Goal: Communication & Community: Answer question/provide support

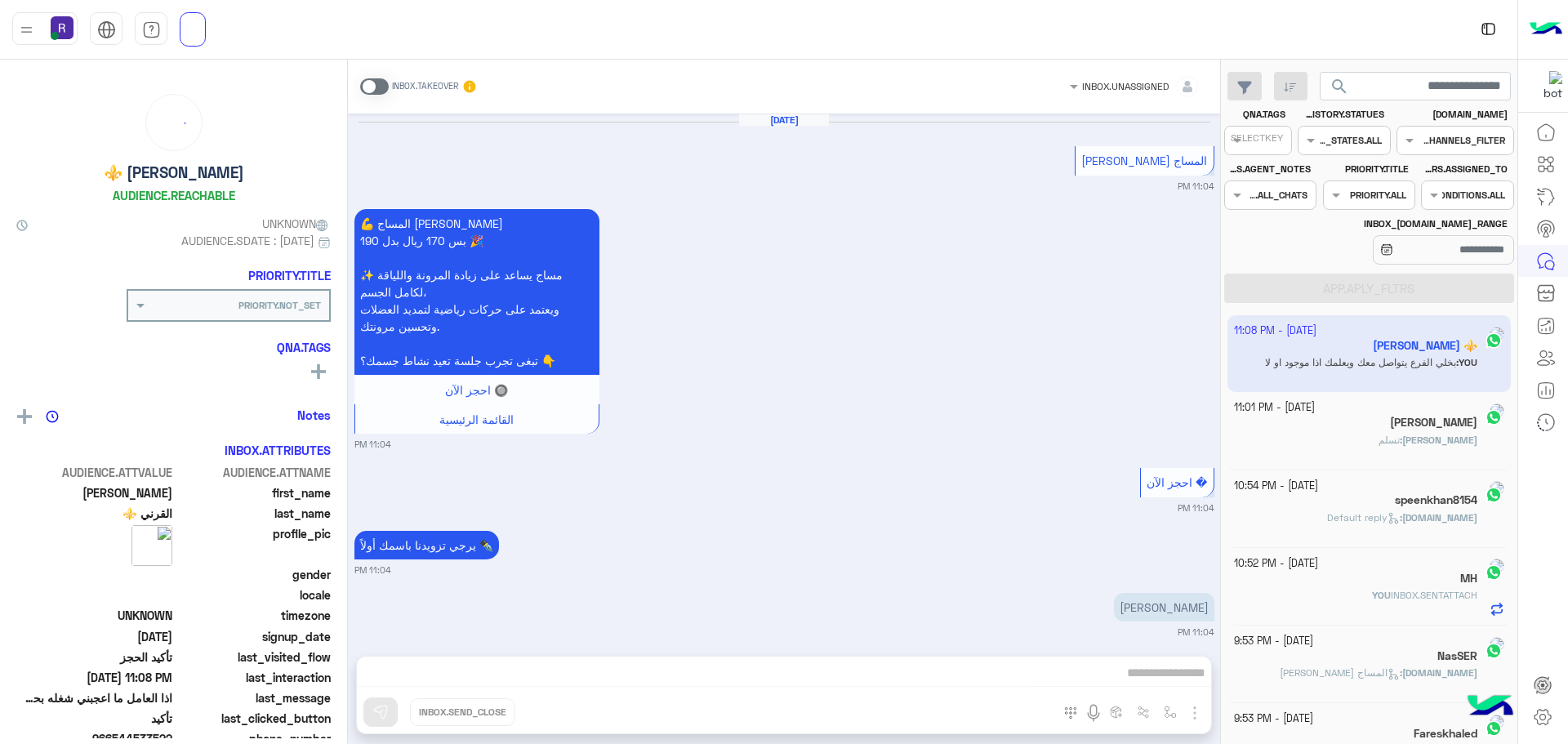
scroll to position [979, 0]
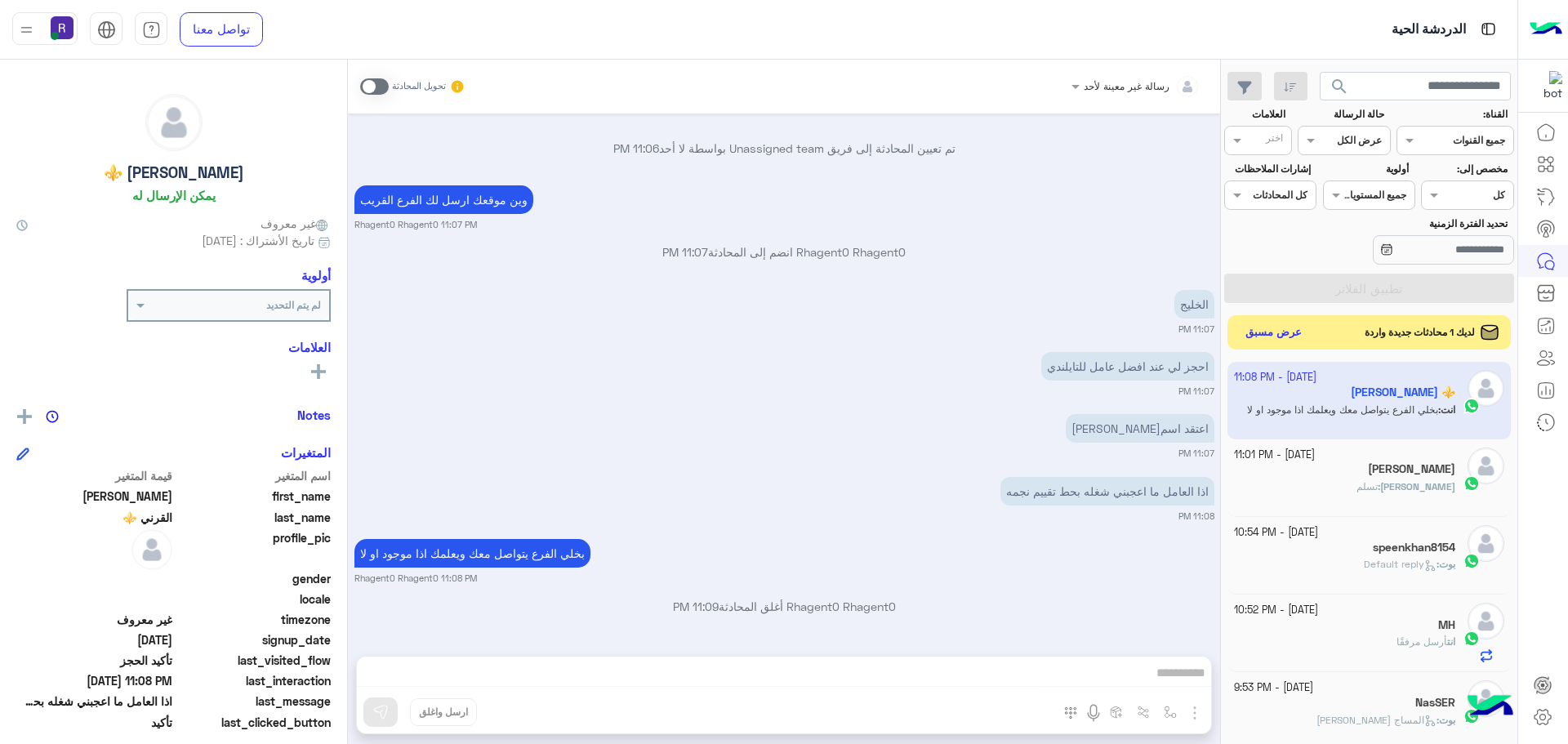
click at [1251, 322] on button "عرض مسبق" at bounding box center [1274, 333] width 68 height 22
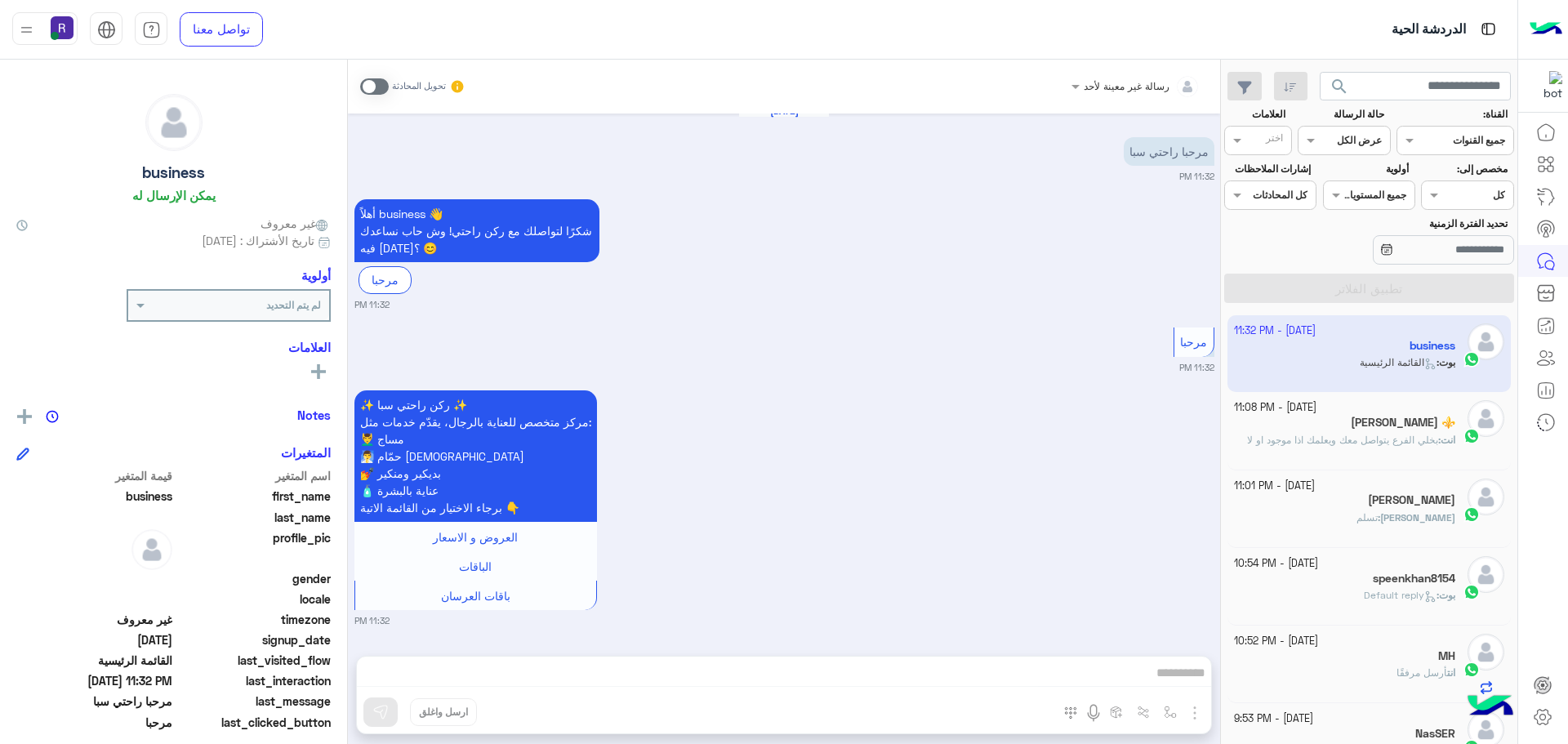
scroll to position [10, 0]
click at [360, 94] on span at bounding box center [374, 86] width 28 height 17
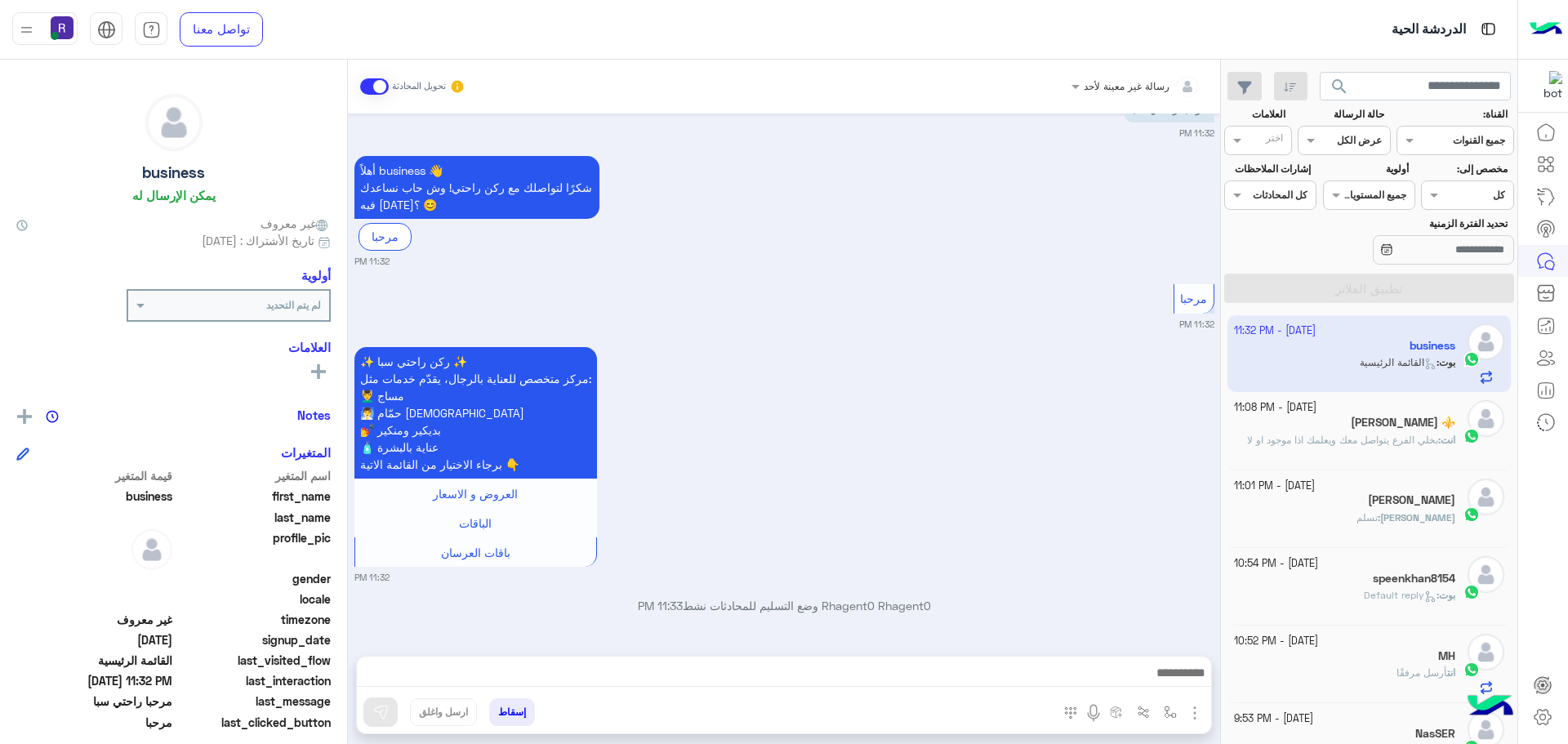
click at [1186, 712] on img "button" at bounding box center [1195, 713] width 20 height 20
click at [1148, 677] on span "الصور" at bounding box center [1163, 677] width 30 height 19
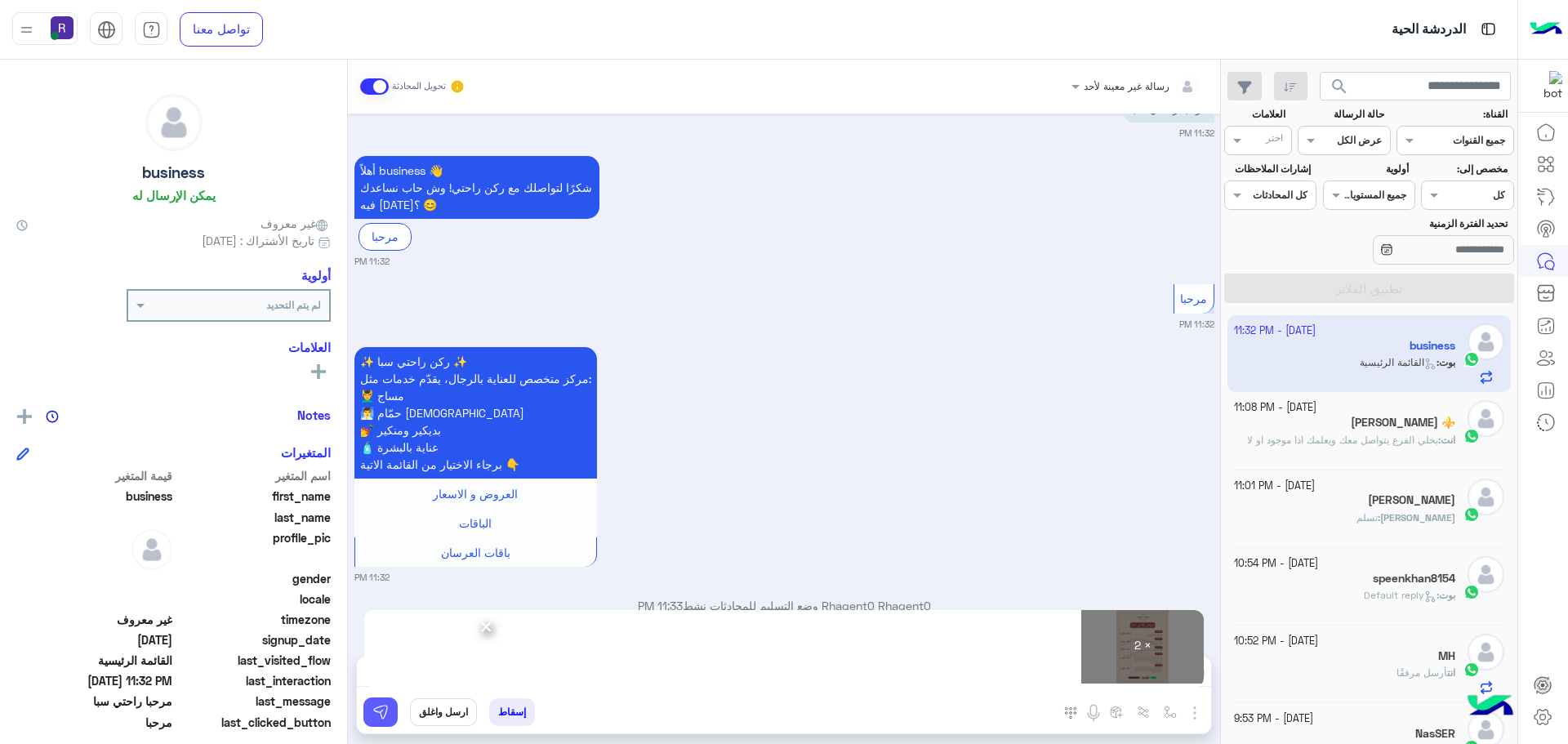
click at [380, 717] on button at bounding box center [381, 712] width 34 height 29
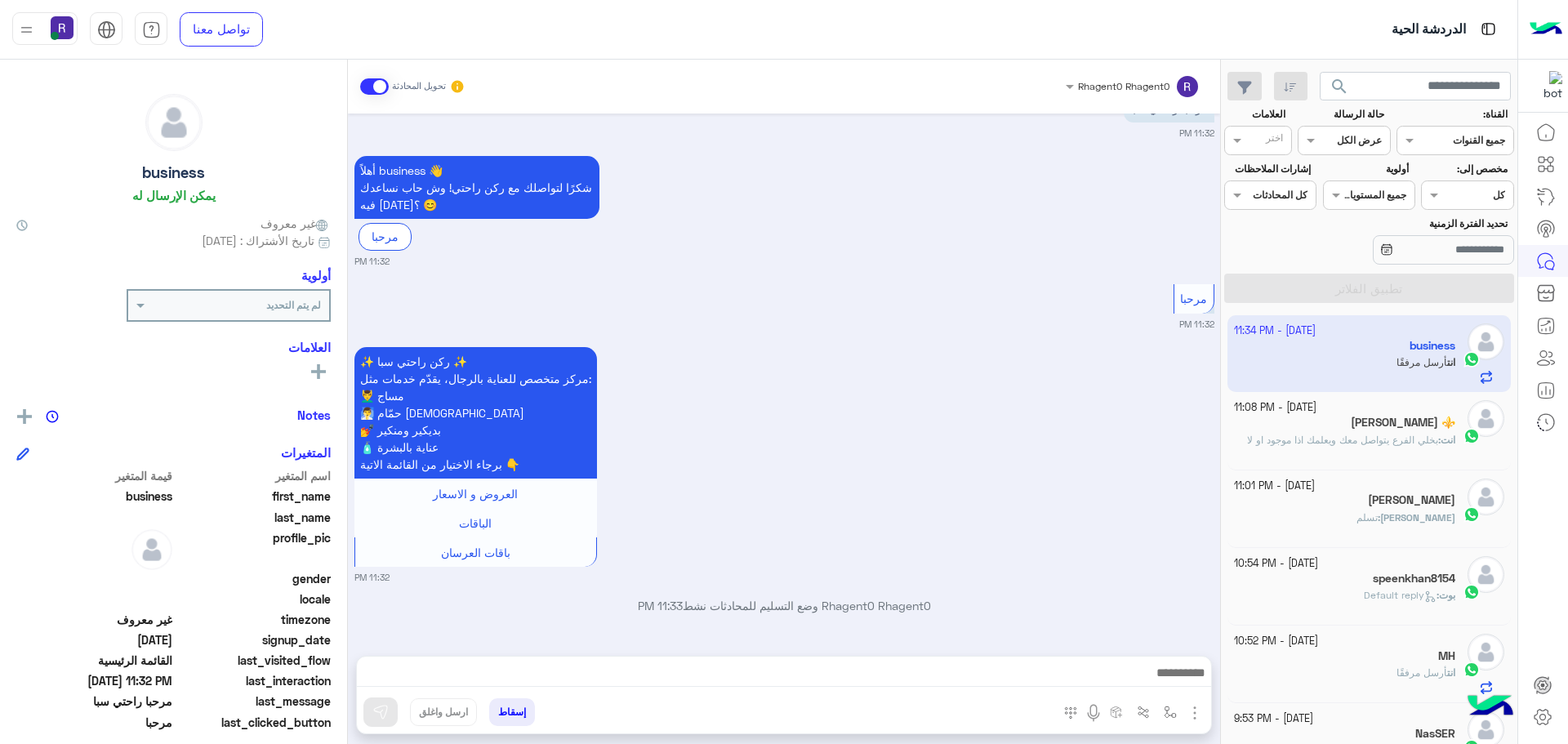
scroll to position [600, 0]
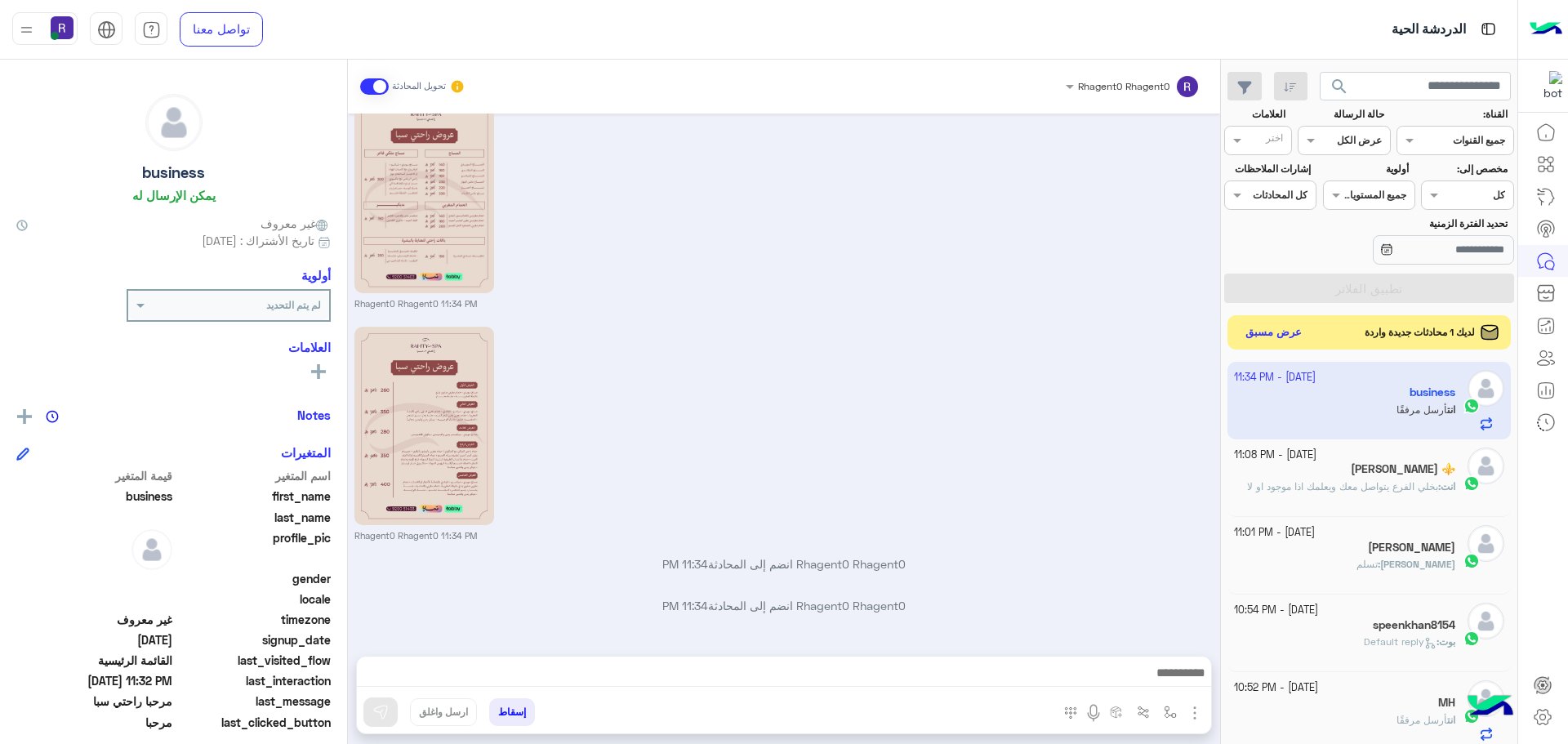
click at [1256, 331] on button "عرض مسبق" at bounding box center [1274, 333] width 68 height 22
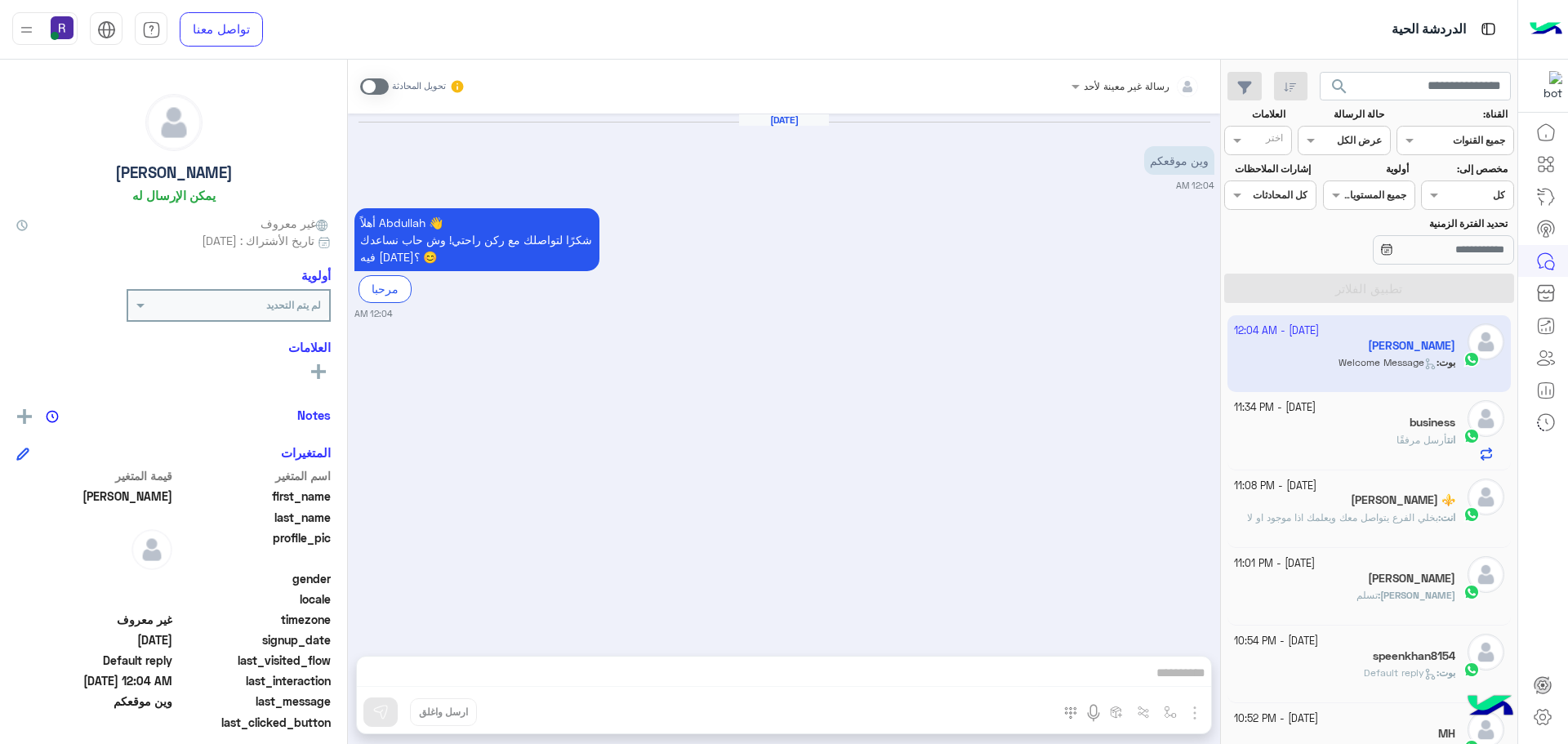
click at [360, 85] on span at bounding box center [374, 86] width 28 height 17
click at [984, 668] on div "رسالة غير معينة لأحد تحويل المحادثة [DATE] وين موقعكم 12:04 AM أهلاً [PERSON_NA…" at bounding box center [784, 405] width 872 height 690
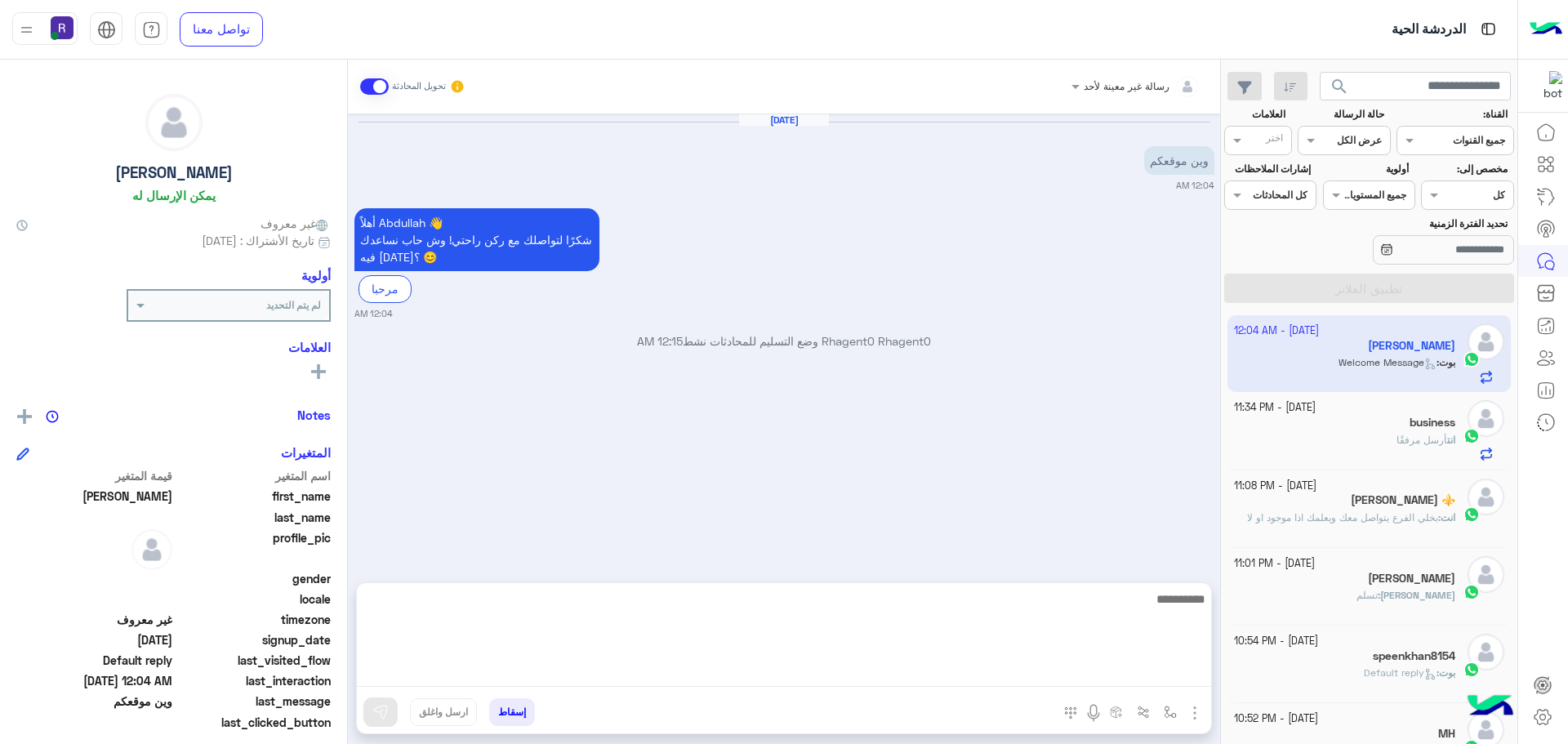
click at [984, 668] on textarea at bounding box center [784, 638] width 855 height 98
paste textarea "**********"
type textarea "**********"
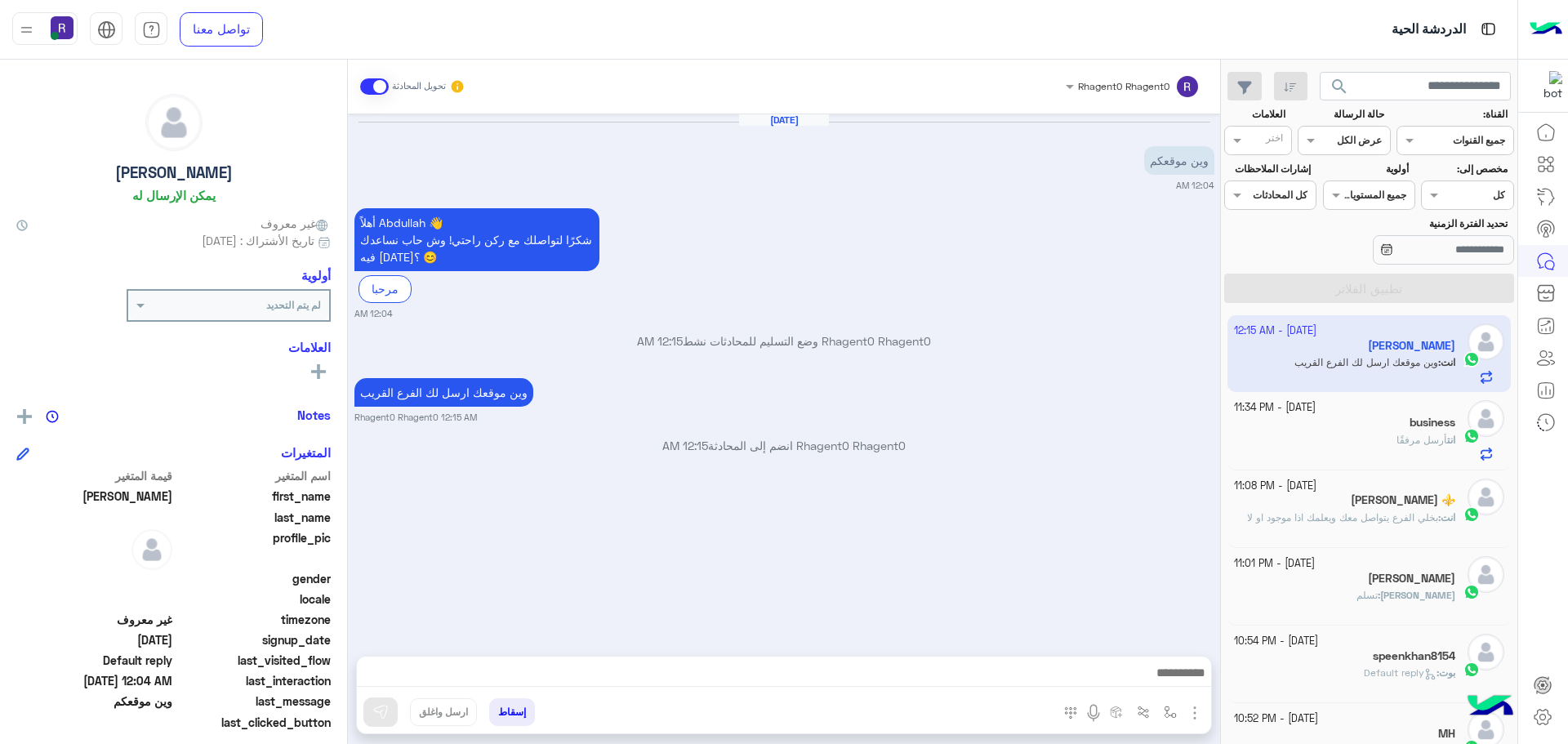
click at [1022, 262] on div "أهلاً [PERSON_NAME] 👋 شكرًا لتواصلك مع ركن راحتي! وش حاب نساعدك فيه [DATE]؟ 😊 م…" at bounding box center [784, 261] width 860 height 116
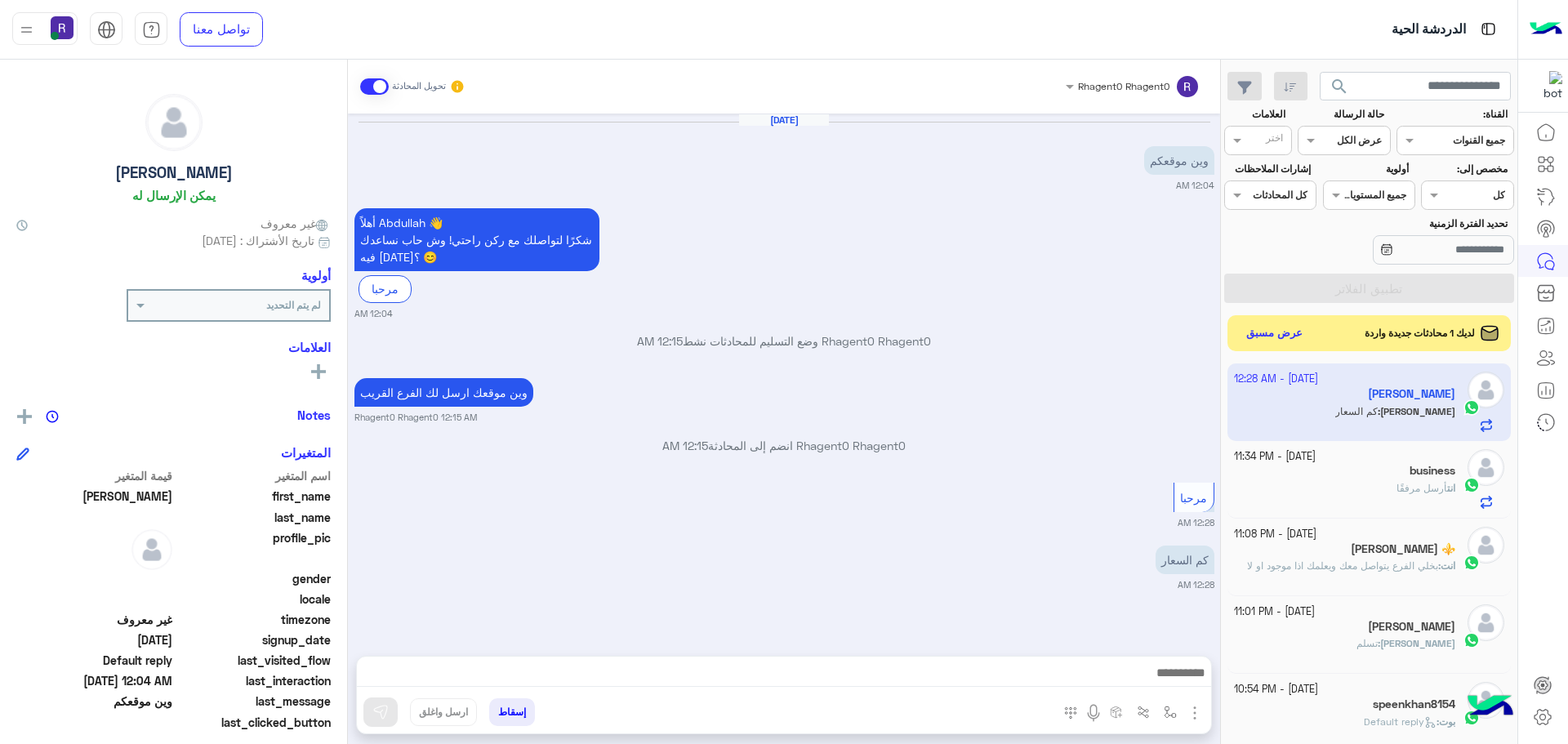
click at [1186, 709] on img "button" at bounding box center [1195, 713] width 20 height 20
click at [1157, 674] on span "الصور" at bounding box center [1163, 677] width 30 height 19
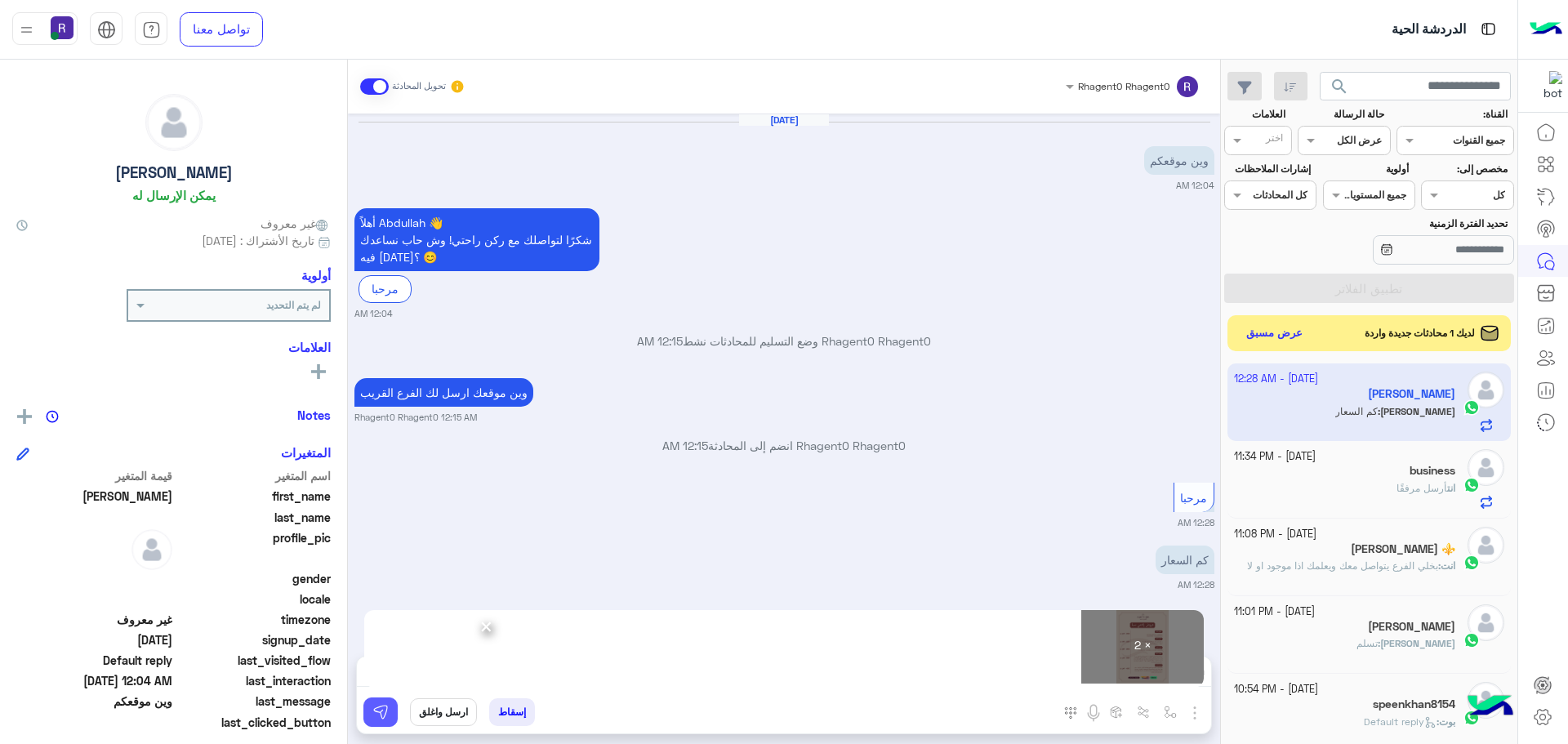
click at [369, 697] on button at bounding box center [381, 712] width 34 height 29
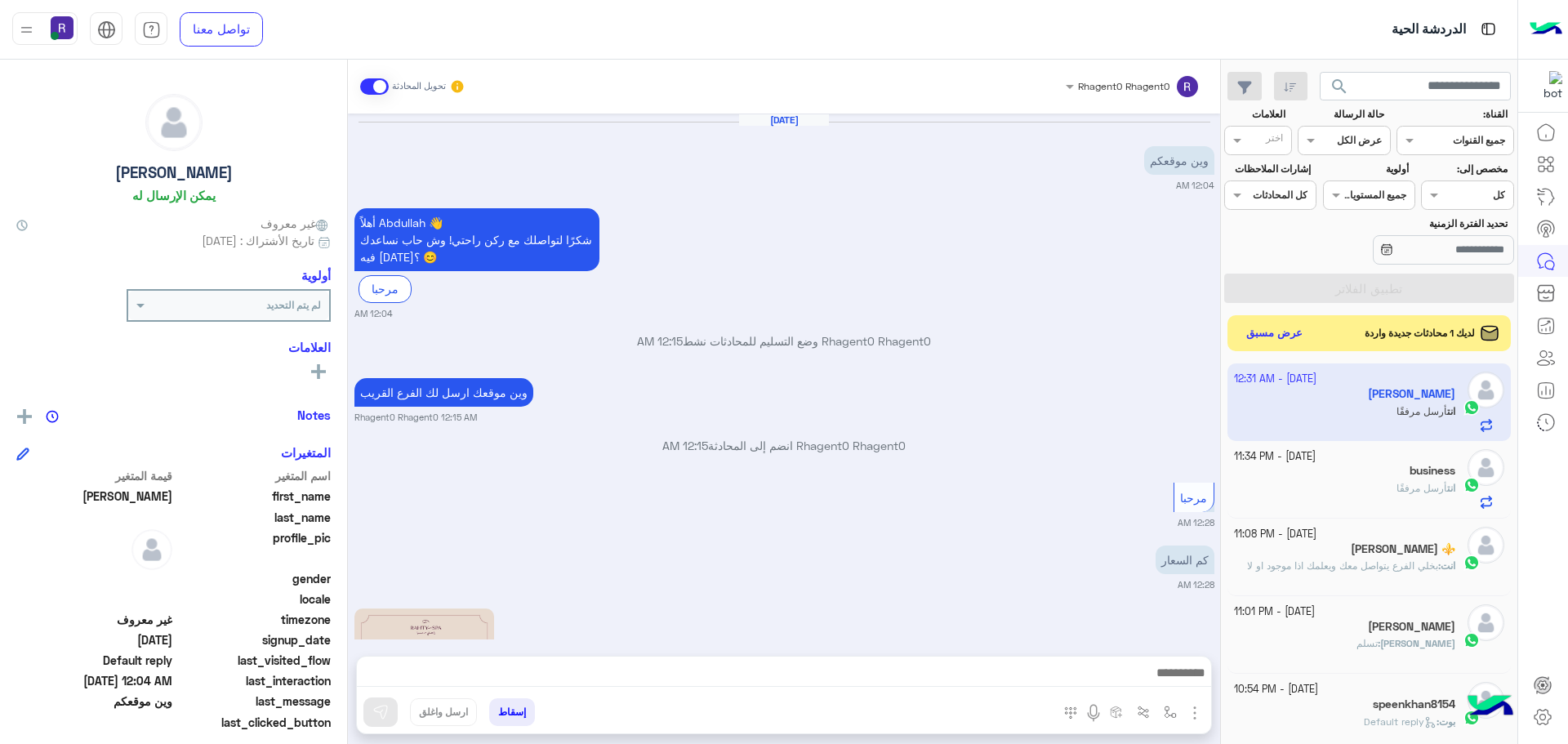
scroll to position [429, 0]
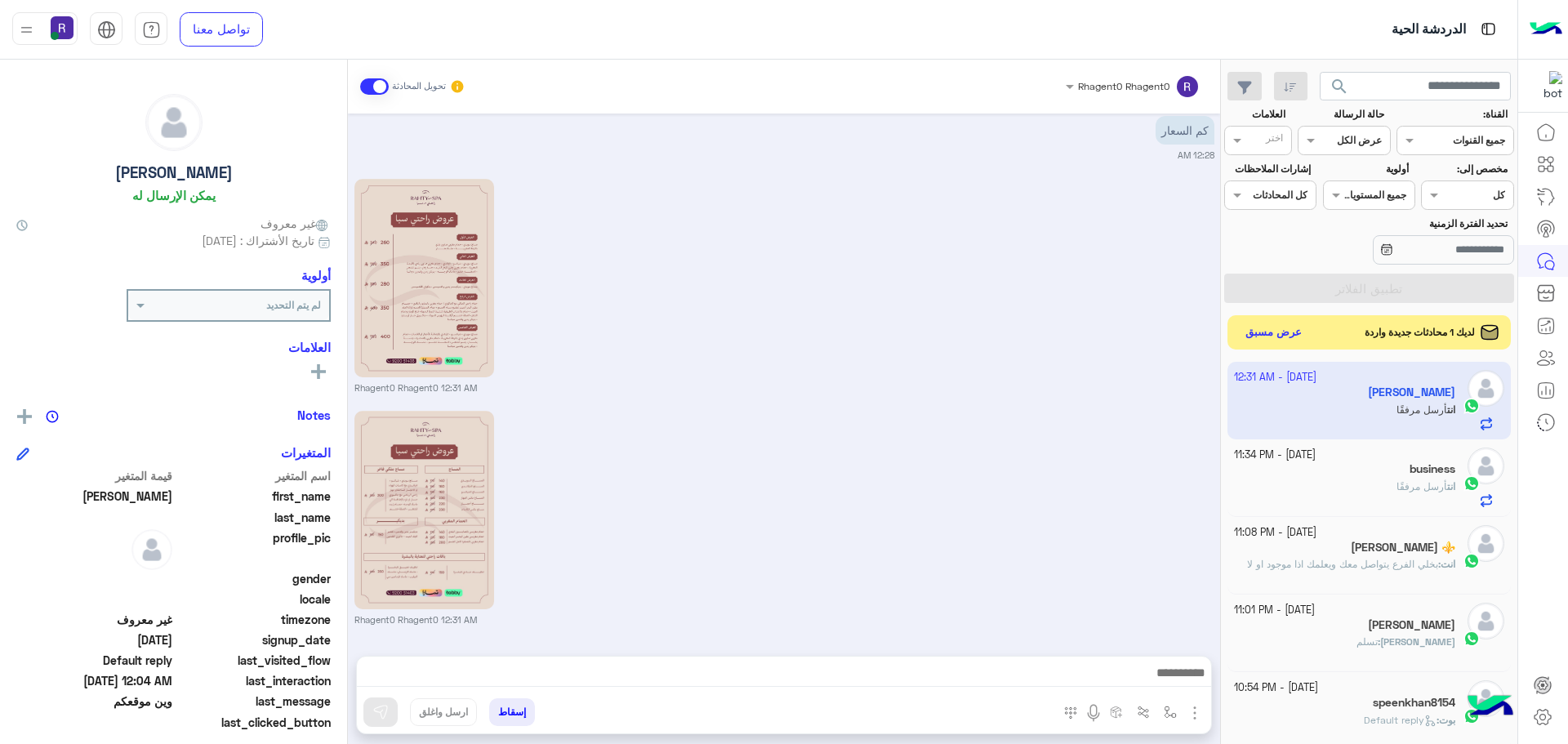
click at [1274, 329] on button "عرض مسبق" at bounding box center [1274, 333] width 68 height 22
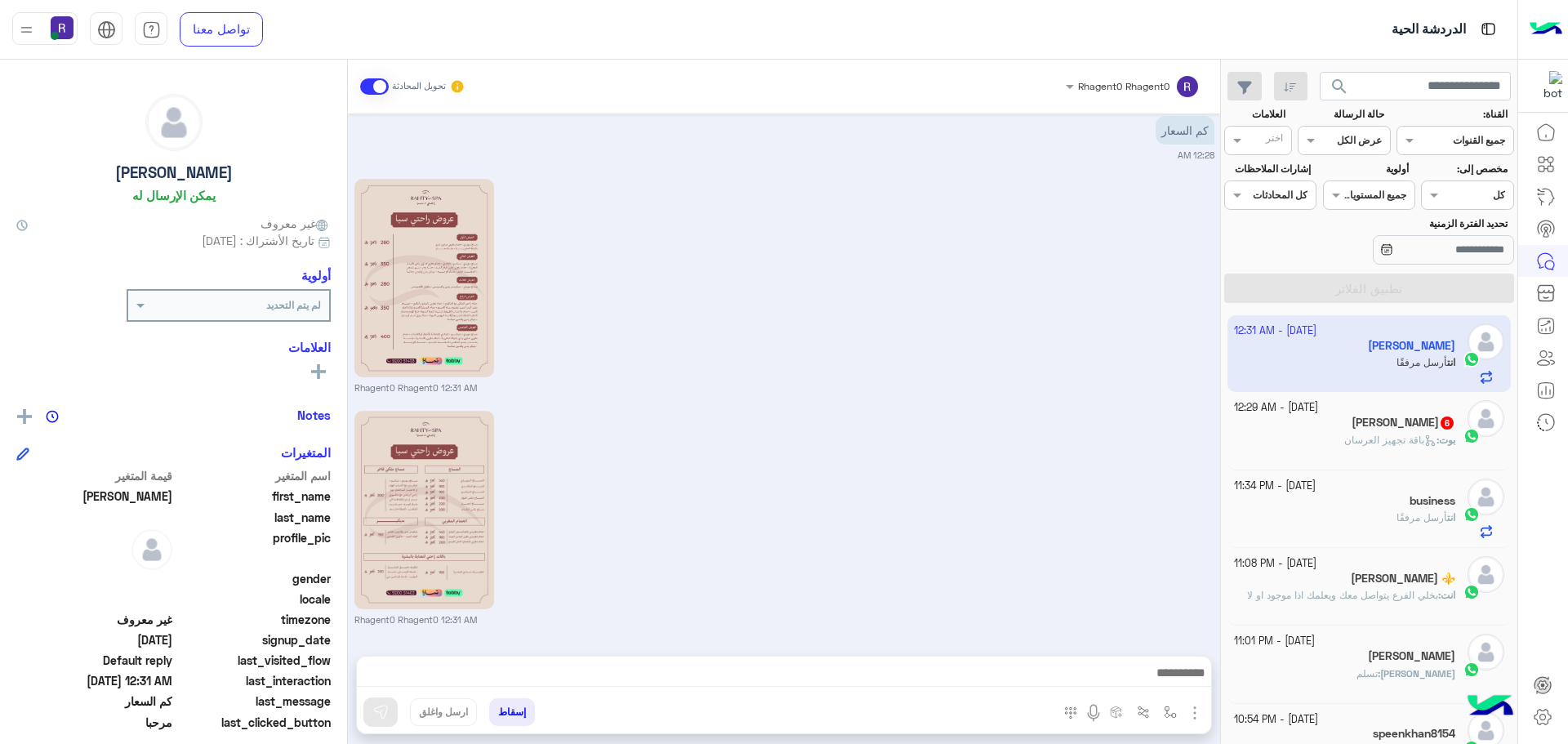
click at [1426, 423] on h5 "[PERSON_NAME] 6" at bounding box center [1403, 422] width 103 height 14
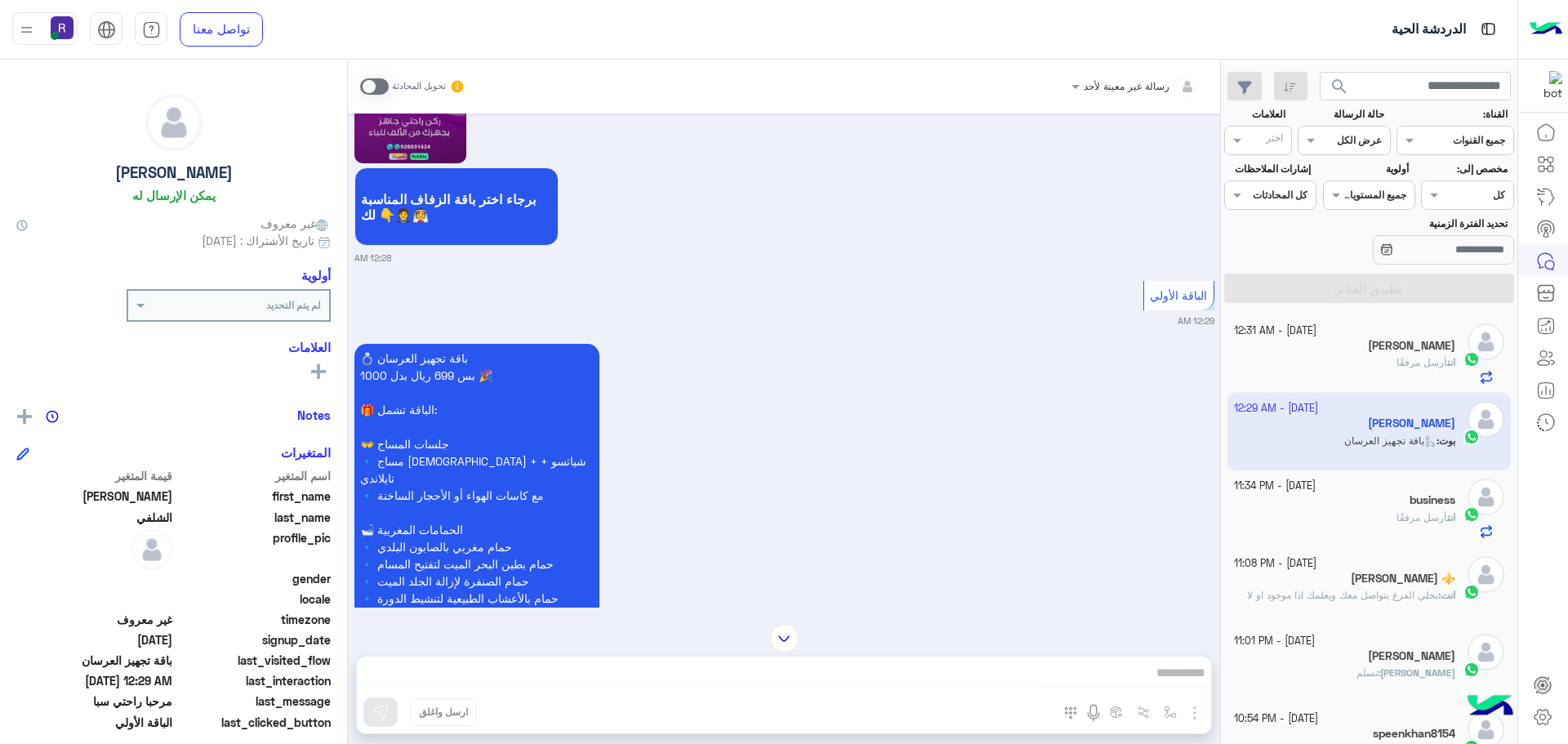
scroll to position [1846, 0]
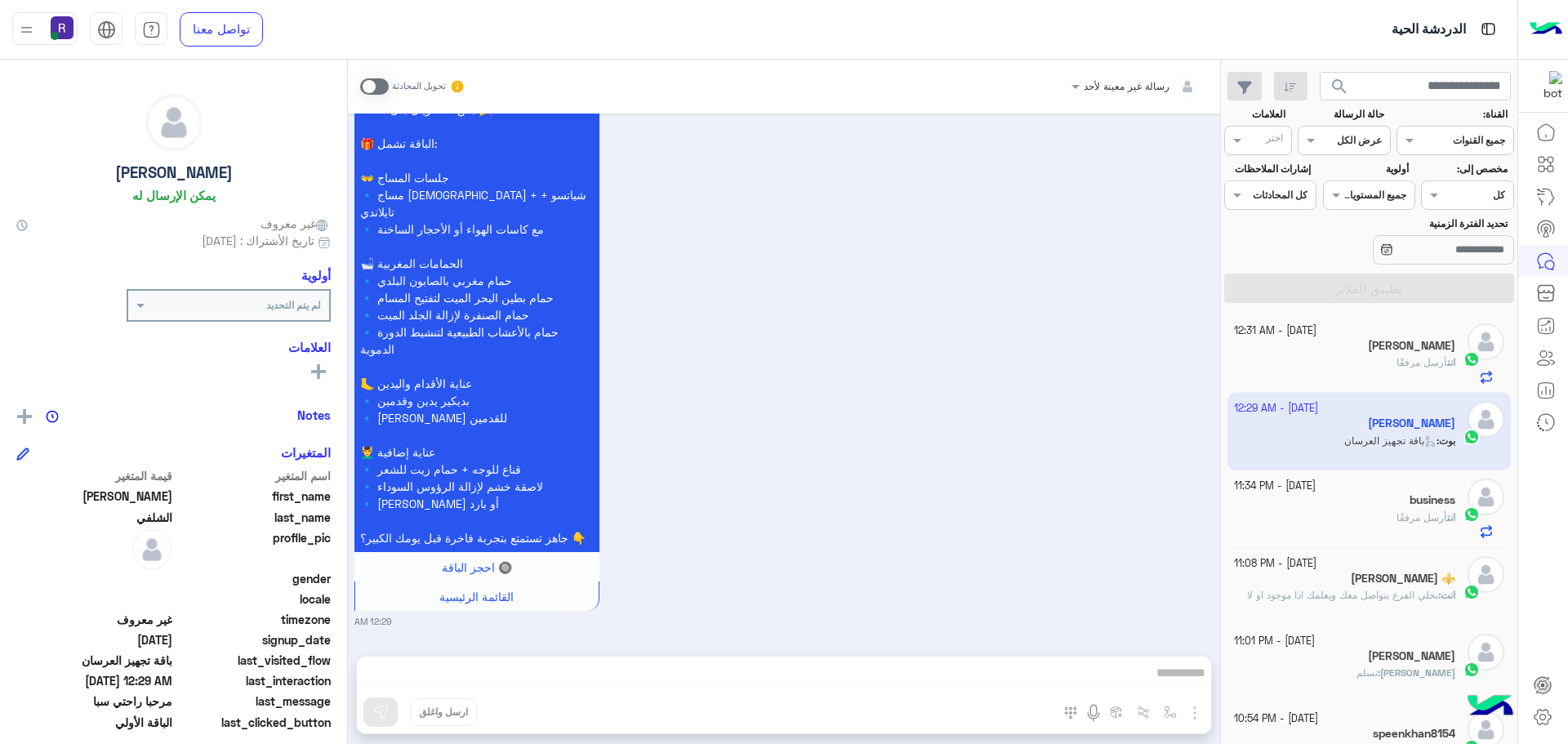
click at [360, 92] on span at bounding box center [374, 86] width 28 height 17
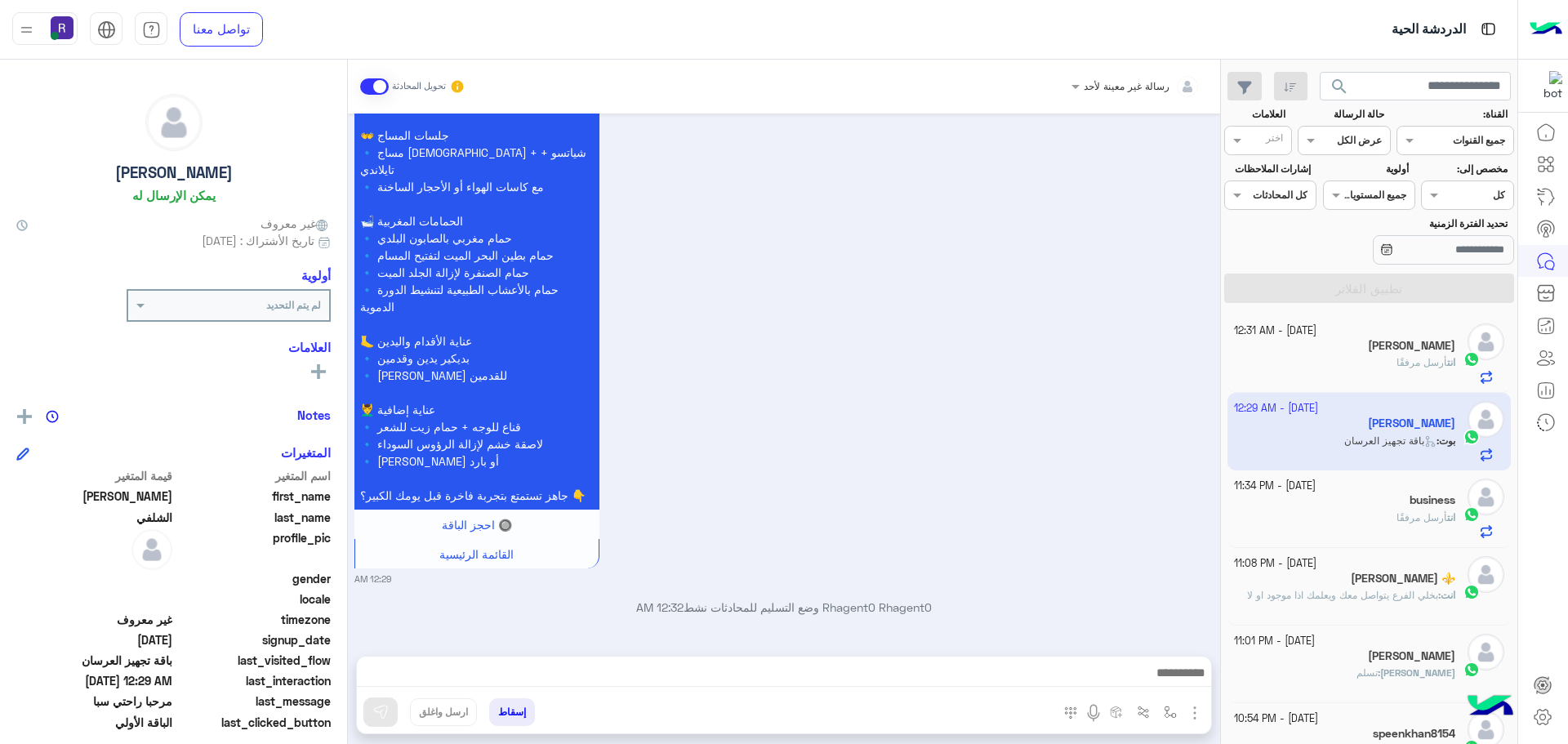
click at [1186, 718] on img "button" at bounding box center [1195, 713] width 20 height 20
click at [1160, 682] on span "الصور" at bounding box center [1163, 677] width 30 height 19
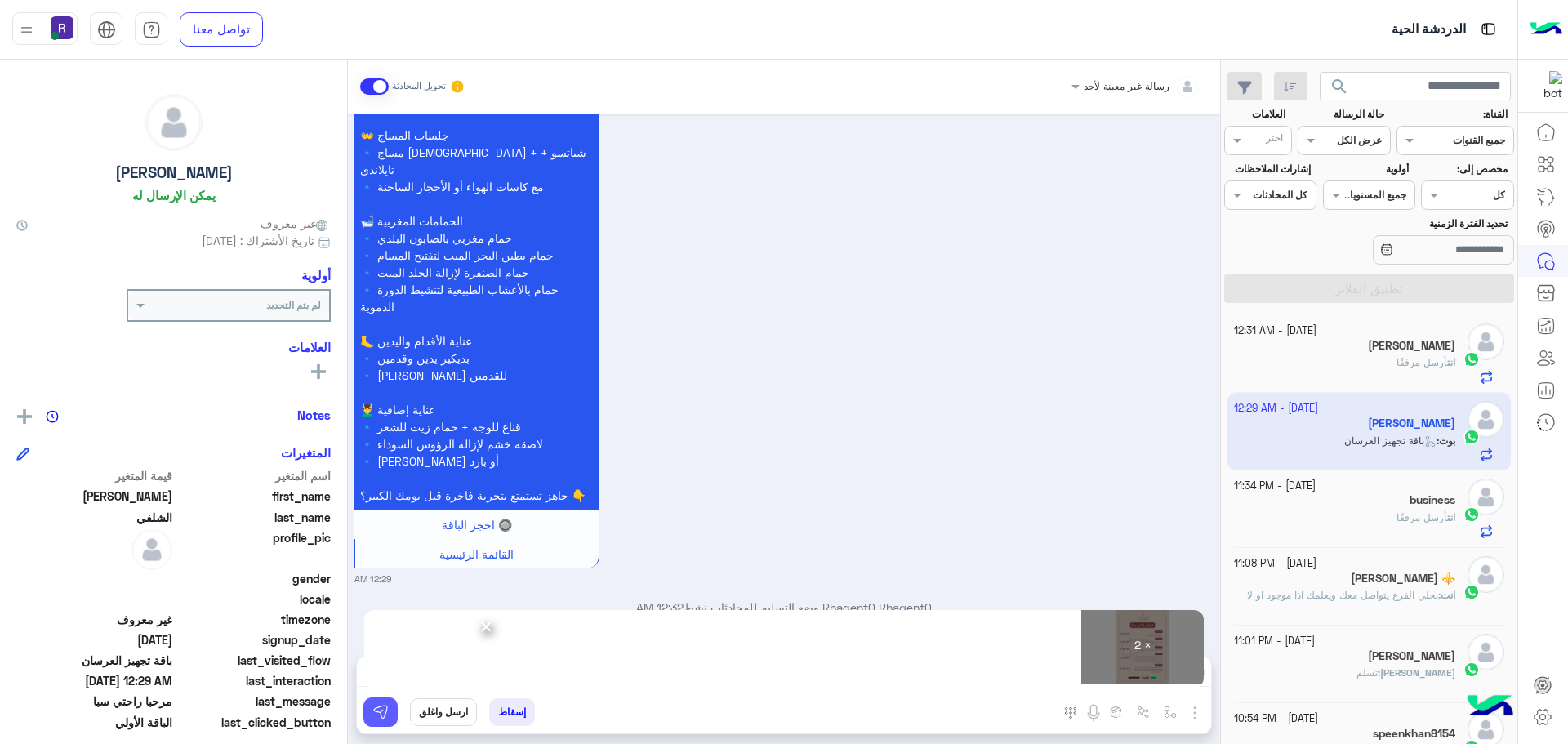
click at [378, 710] on button at bounding box center [381, 712] width 34 height 29
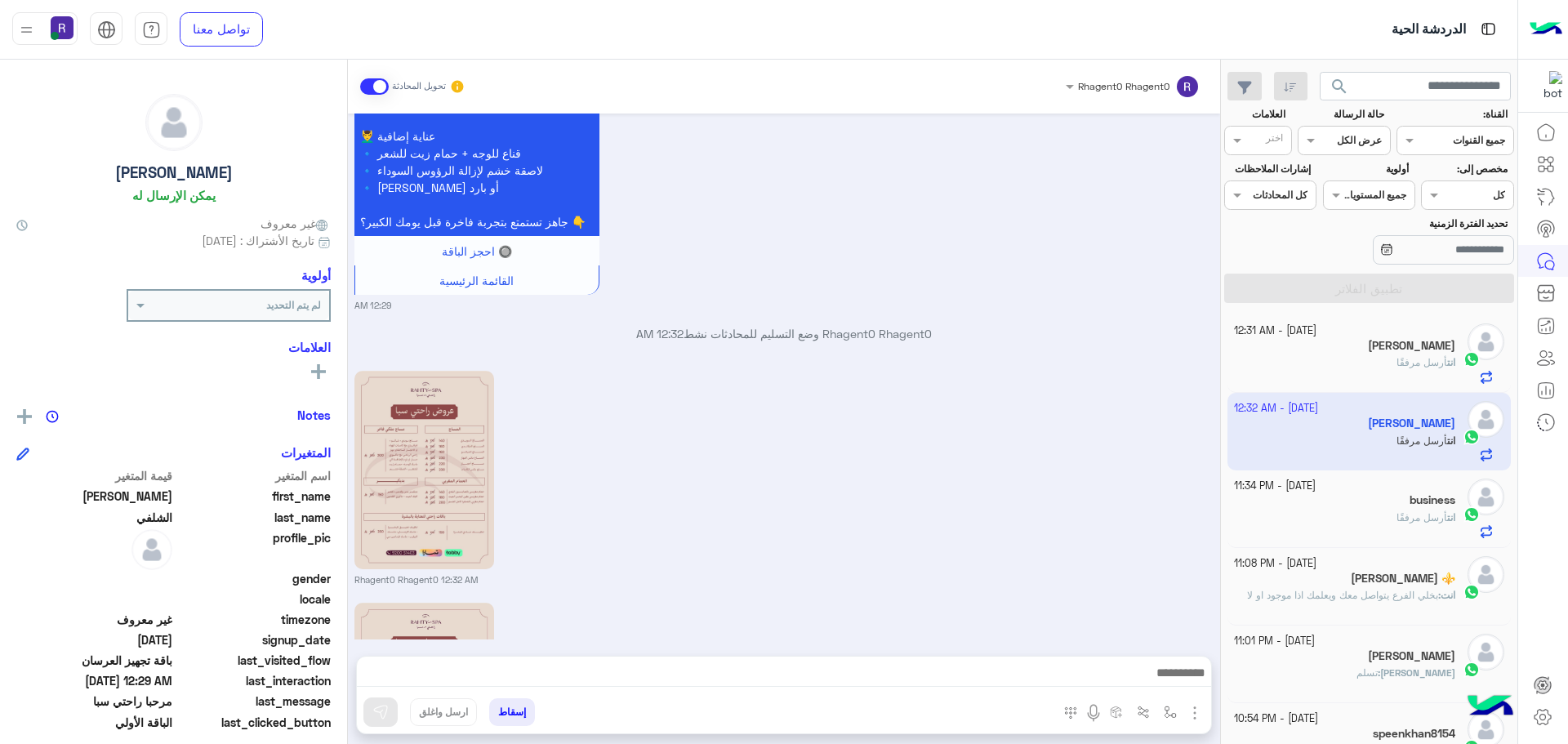
scroll to position [2394, 0]
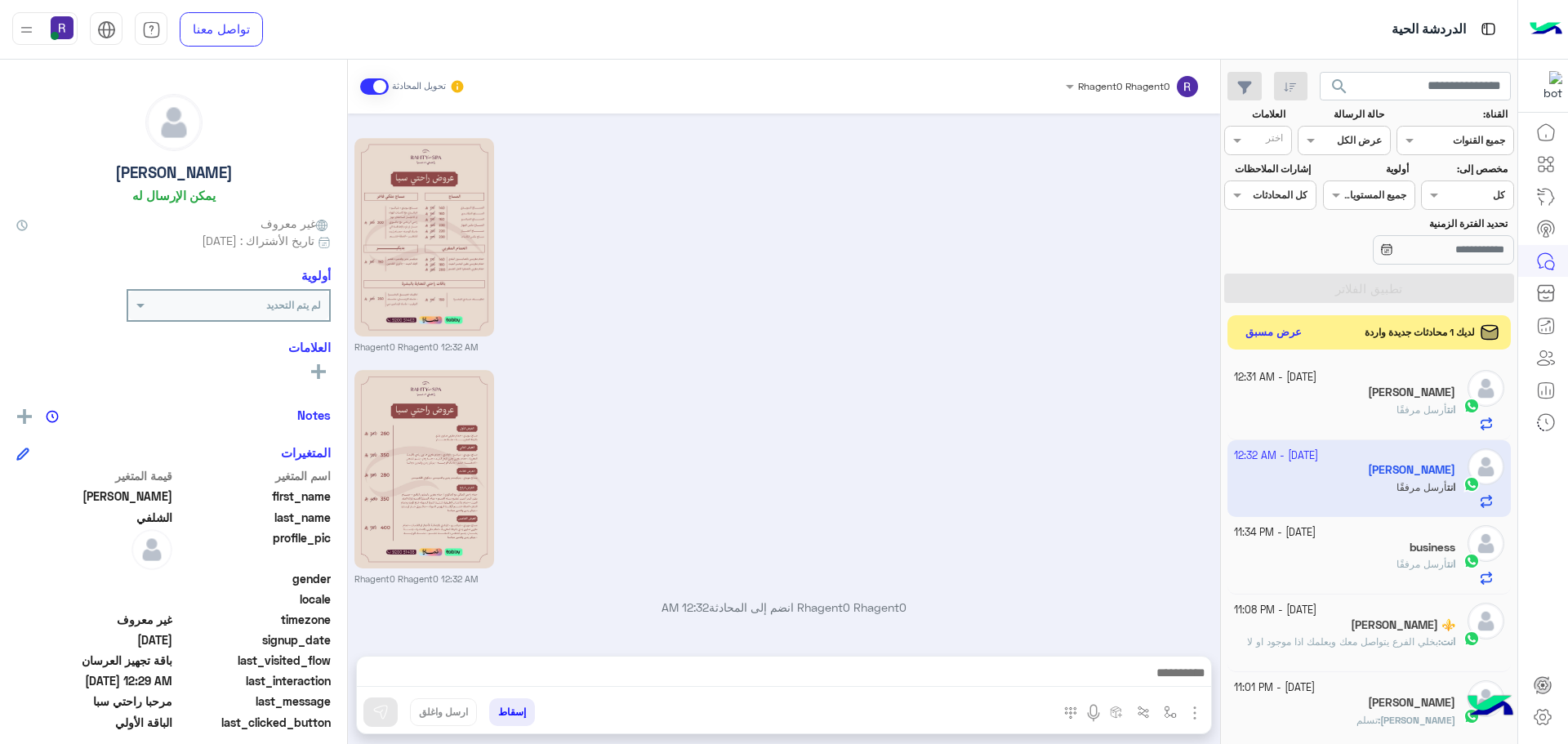
click at [1271, 329] on button "عرض مسبق" at bounding box center [1274, 333] width 68 height 22
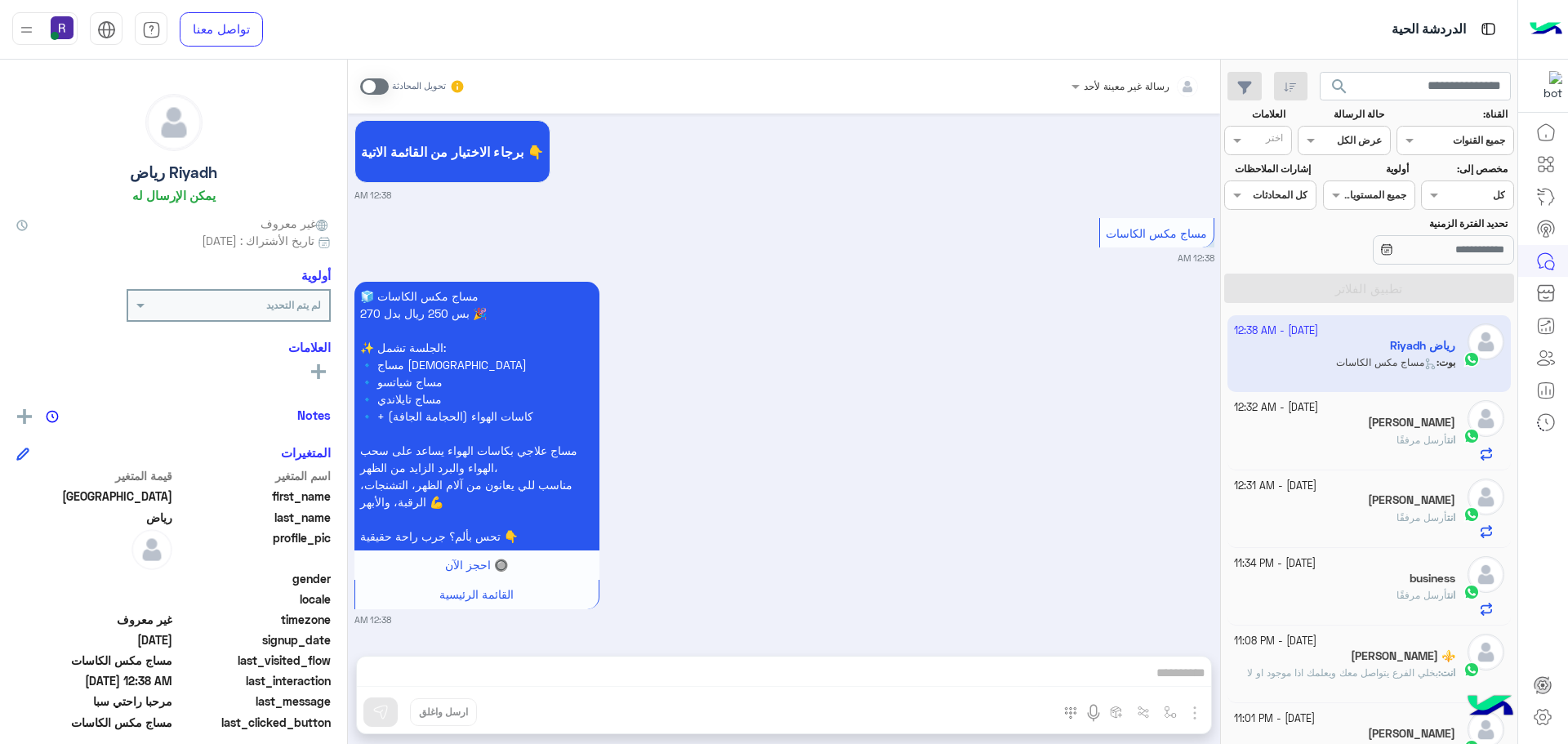
scroll to position [611, 0]
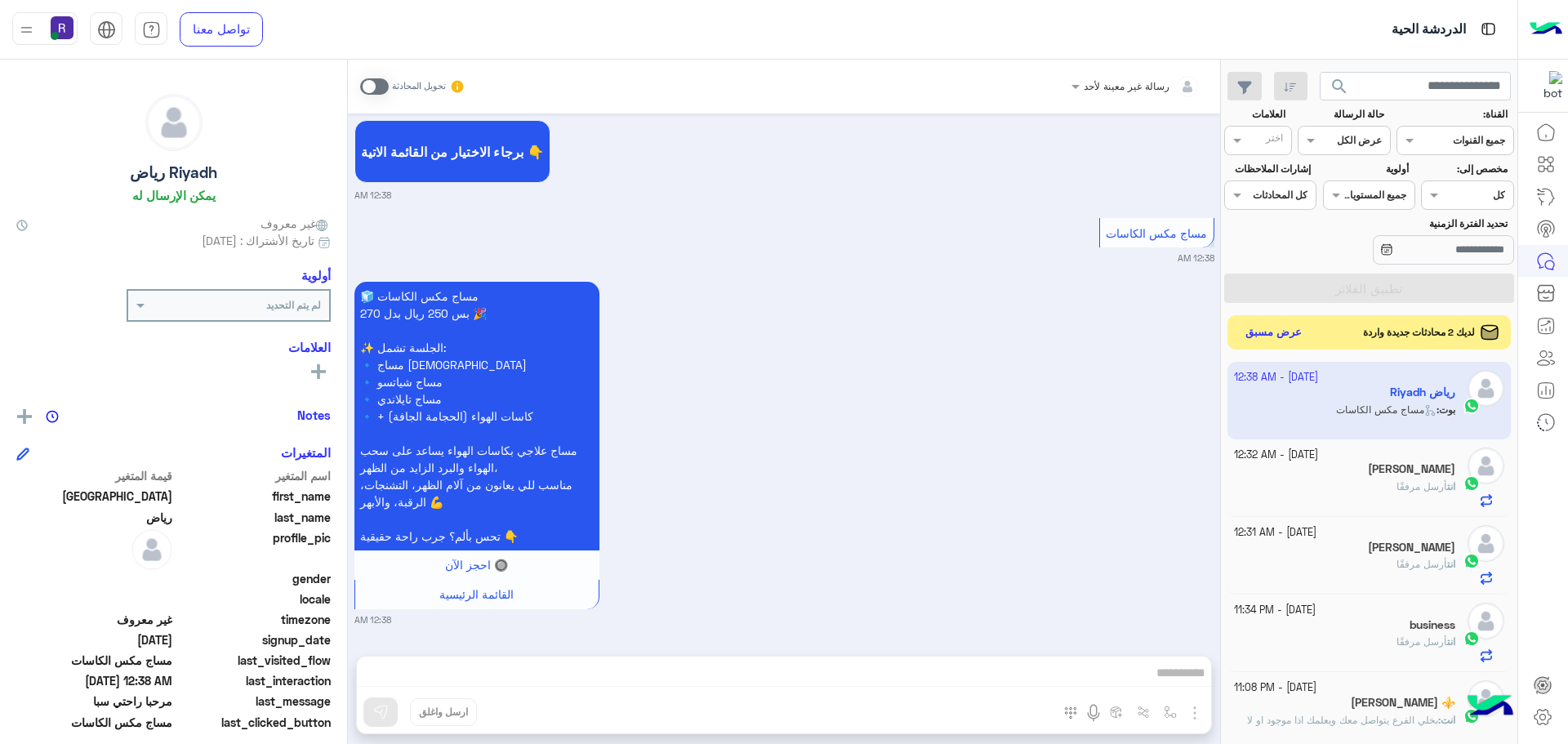
click at [1259, 333] on button "عرض مسبق" at bounding box center [1274, 333] width 68 height 22
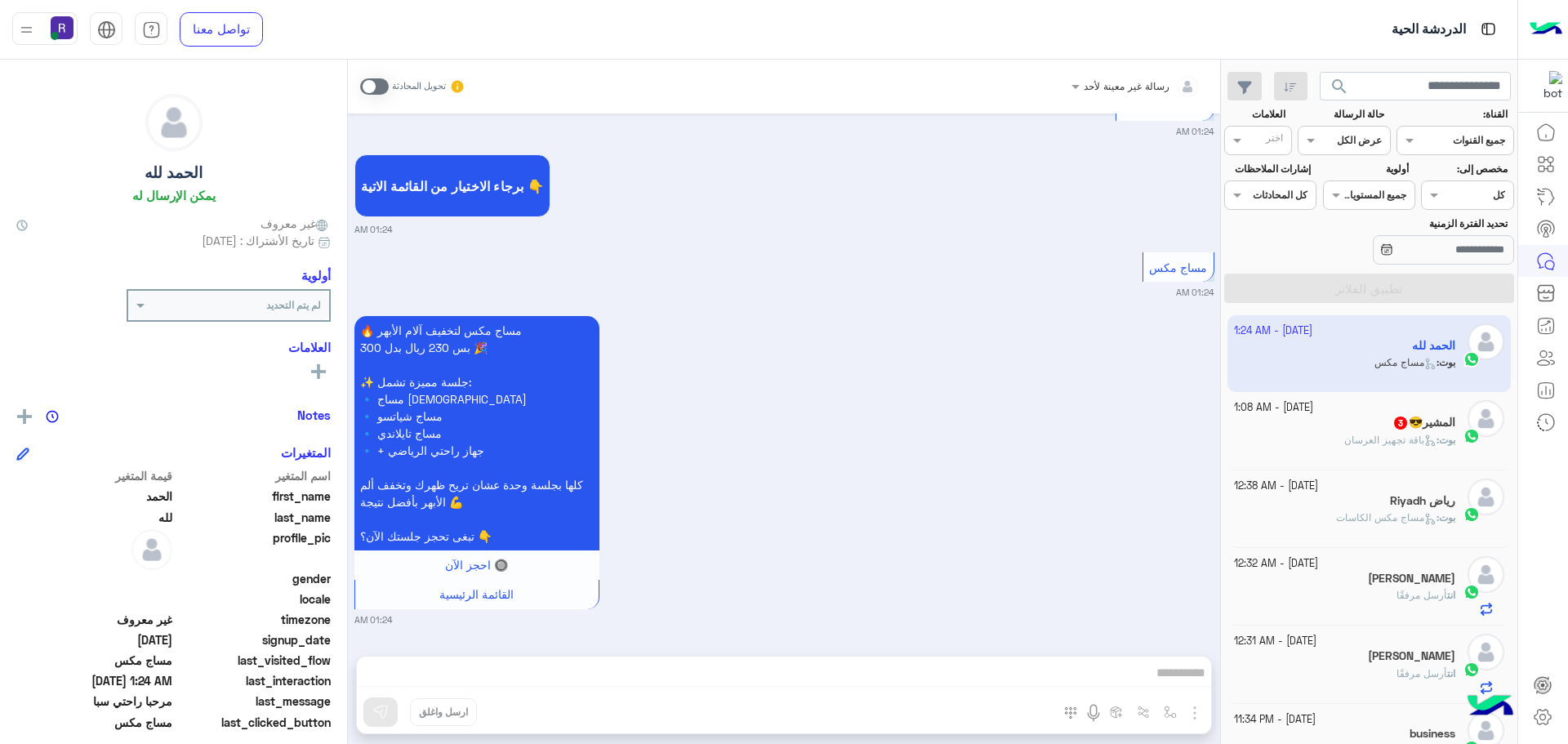
scroll to position [576, 0]
click at [364, 84] on span at bounding box center [374, 86] width 28 height 17
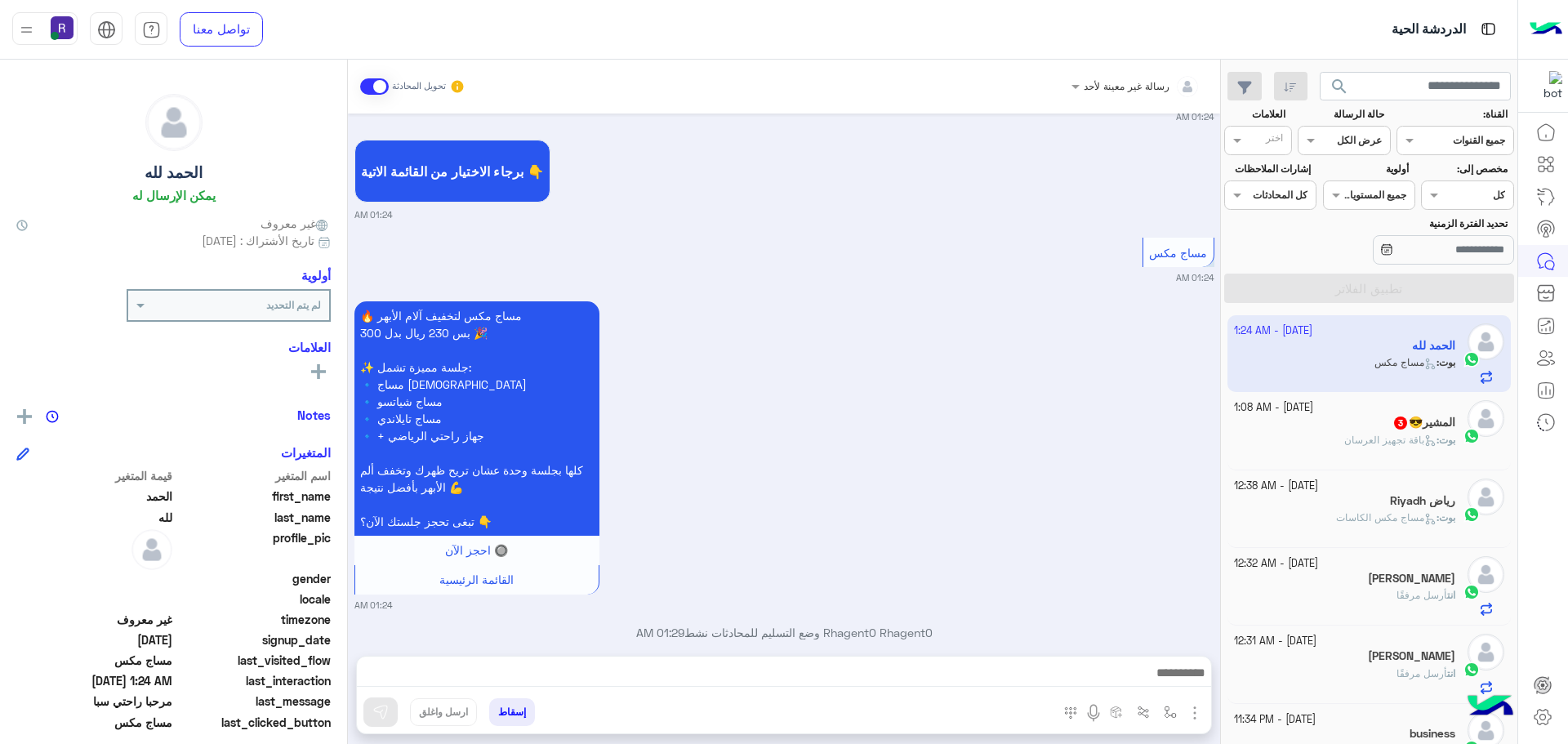
scroll to position [619, 0]
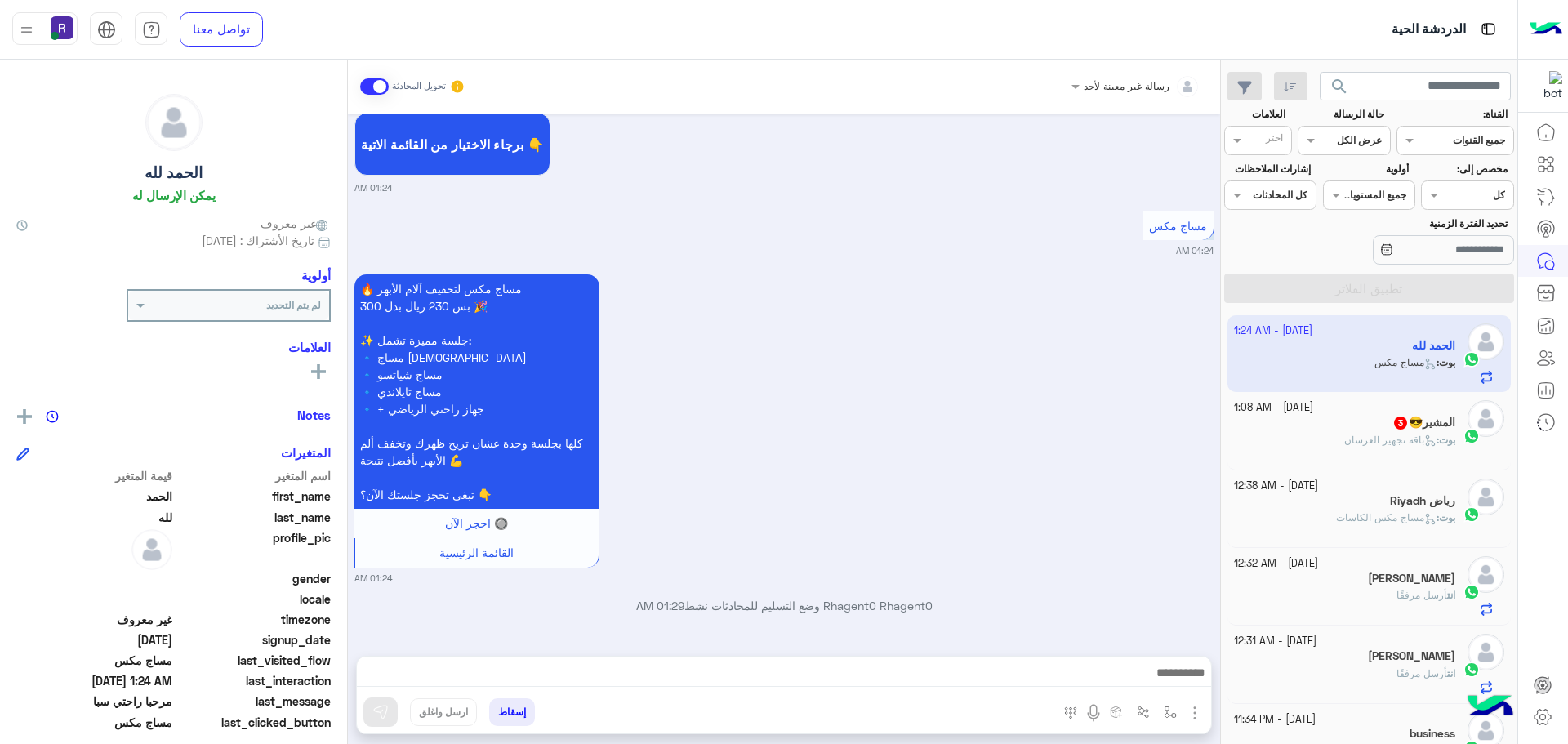
click at [1186, 709] on img "button" at bounding box center [1195, 713] width 20 height 20
click at [1151, 677] on span "الصور" at bounding box center [1163, 677] width 30 height 19
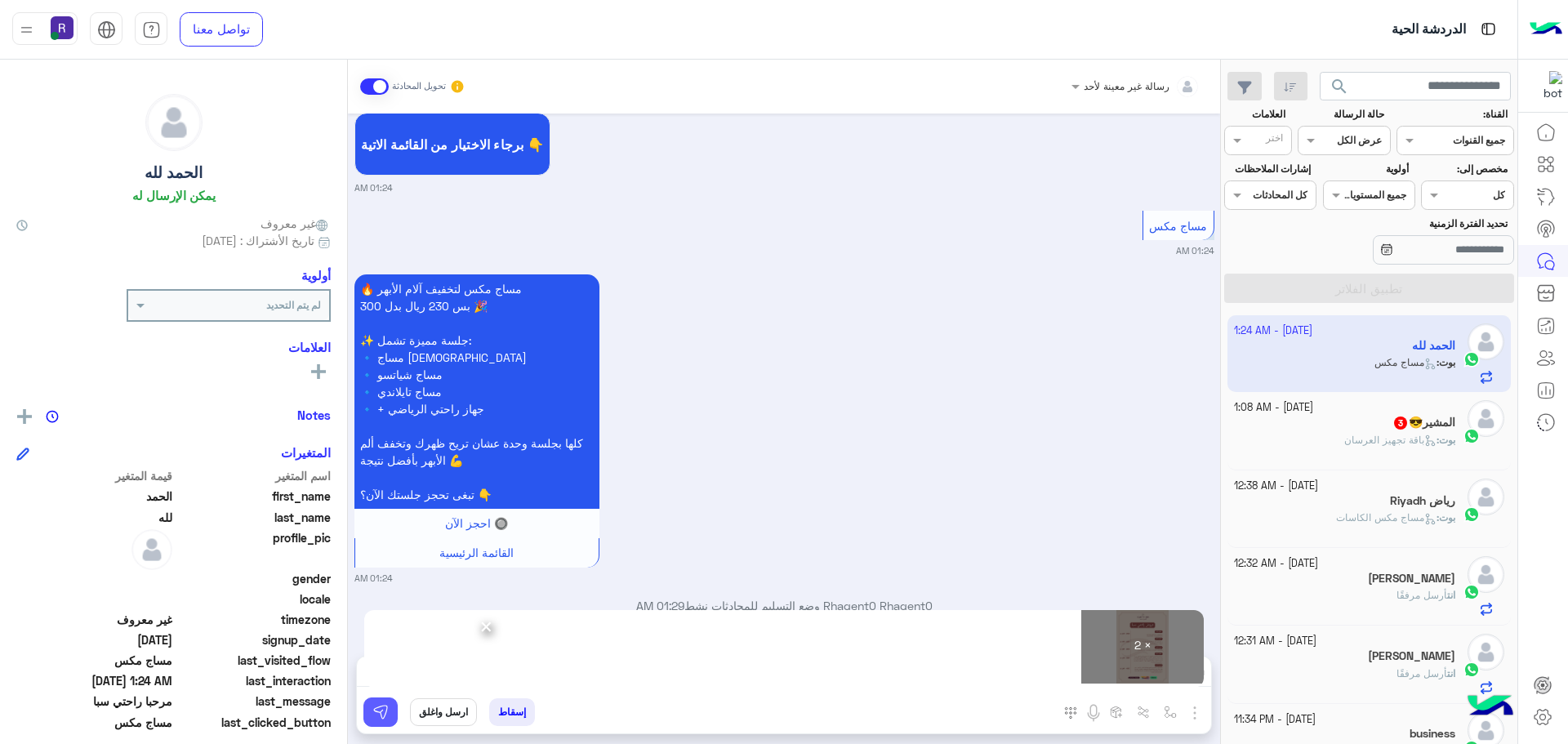
click at [375, 709] on button at bounding box center [381, 712] width 34 height 29
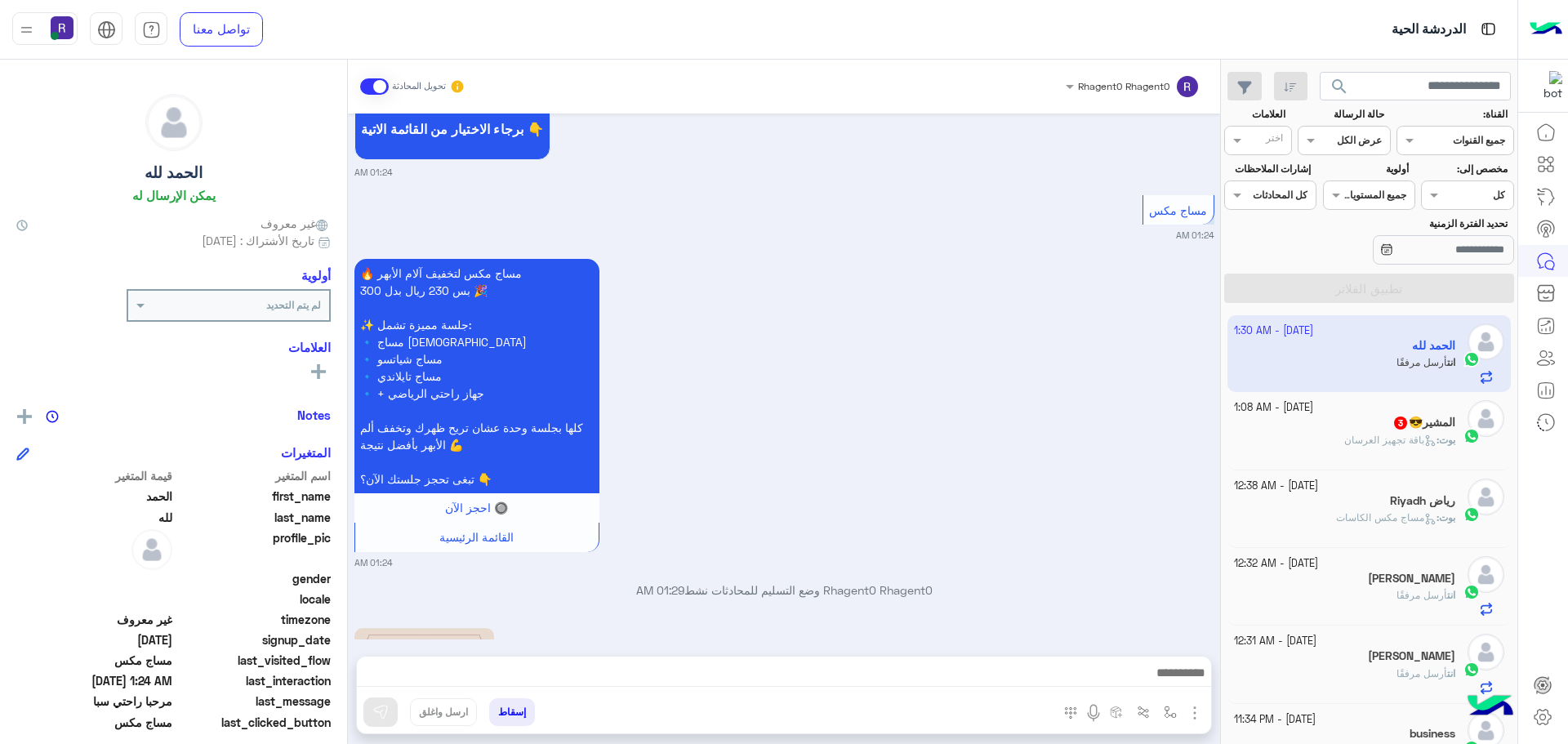
scroll to position [1125, 0]
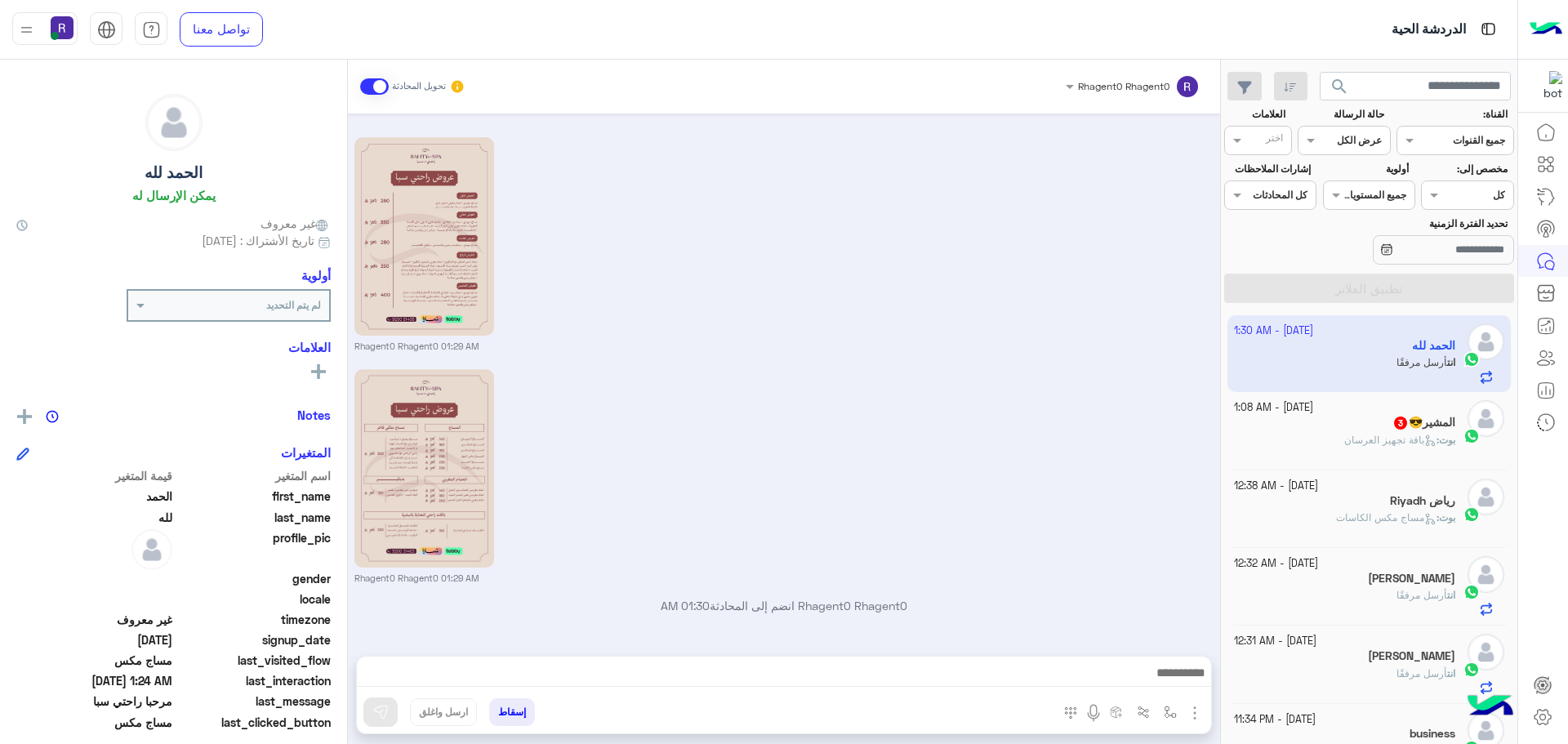
click at [1387, 433] on p "بوت : باقة تجهيز العرسان" at bounding box center [1400, 440] width 111 height 15
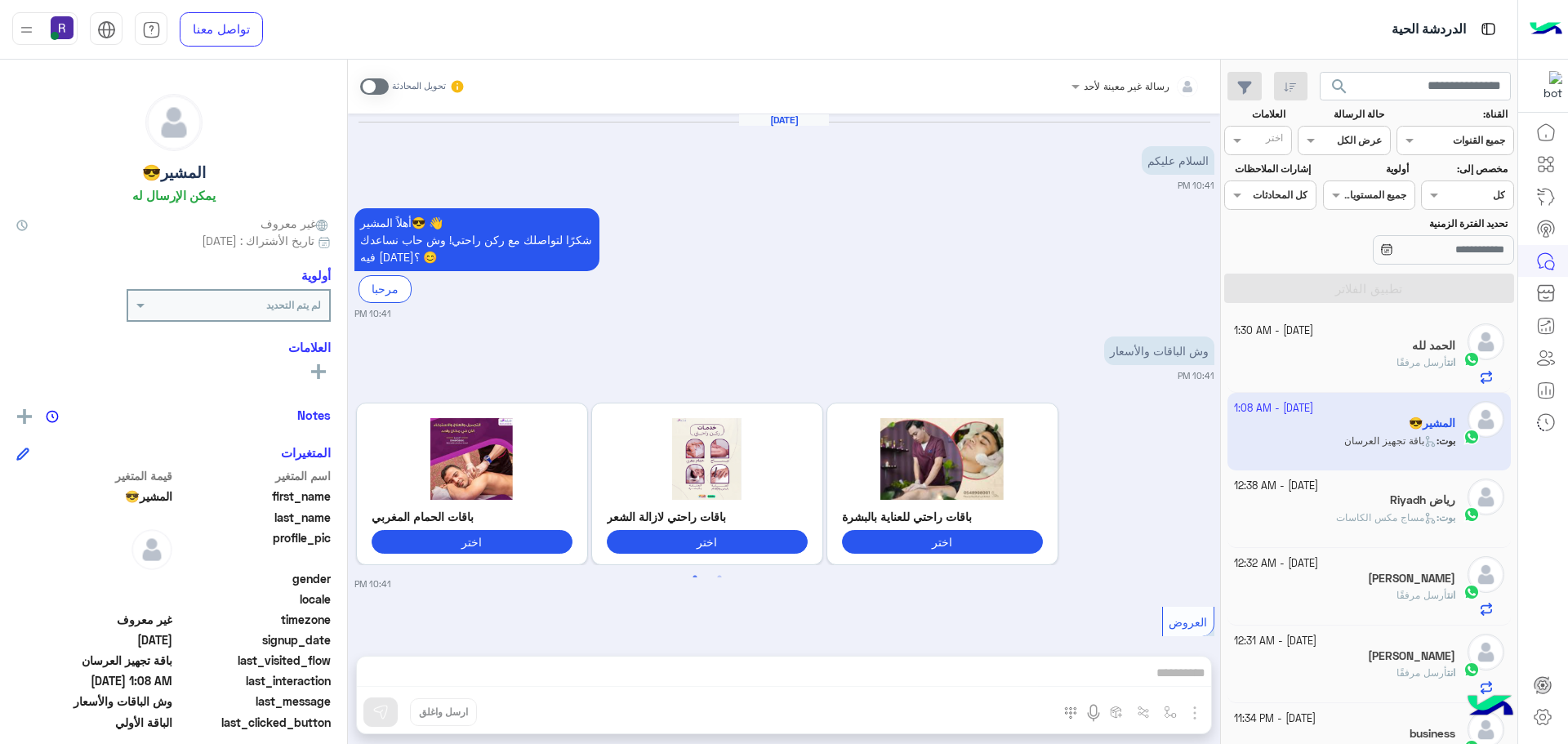
scroll to position [3309, 0]
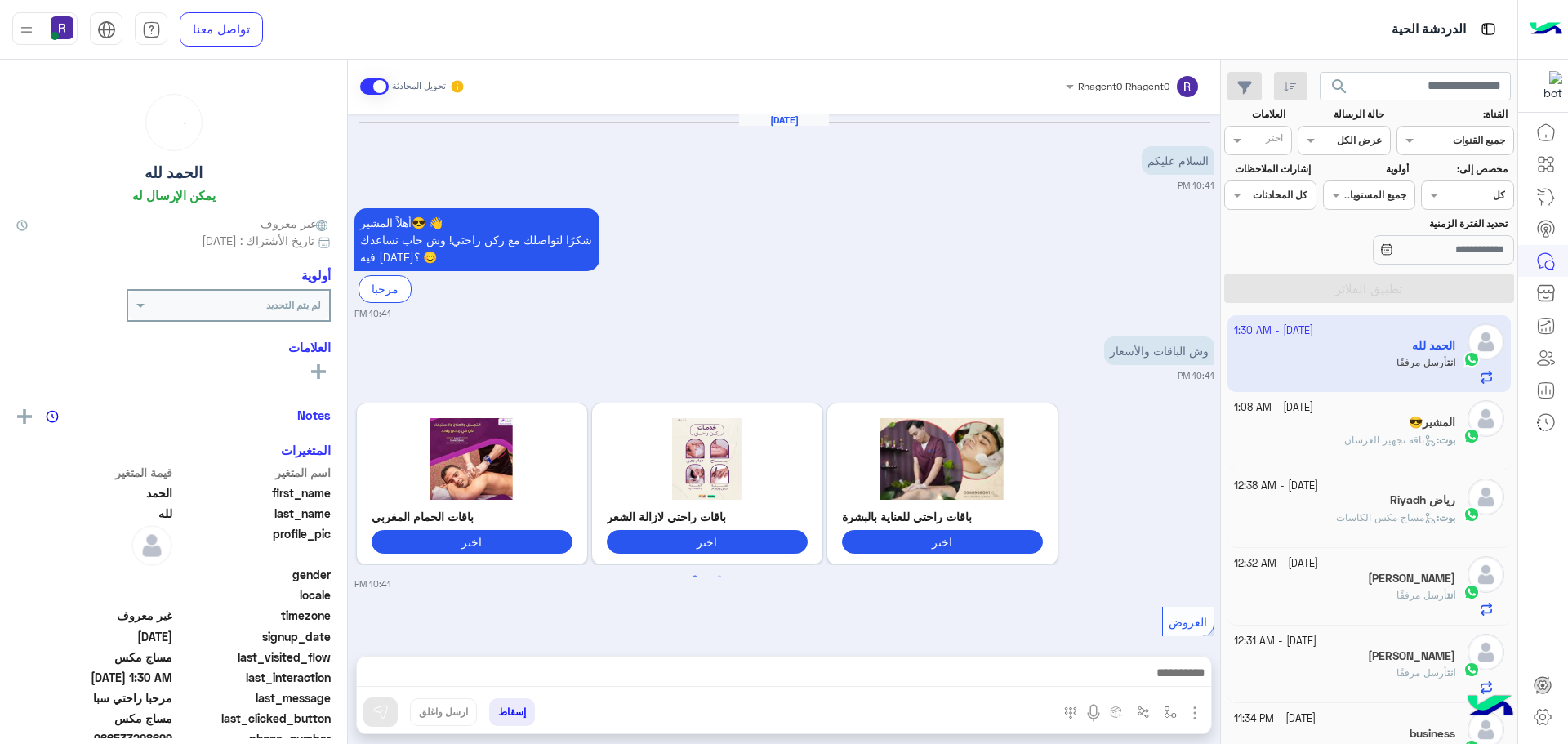
scroll to position [4931, 0]
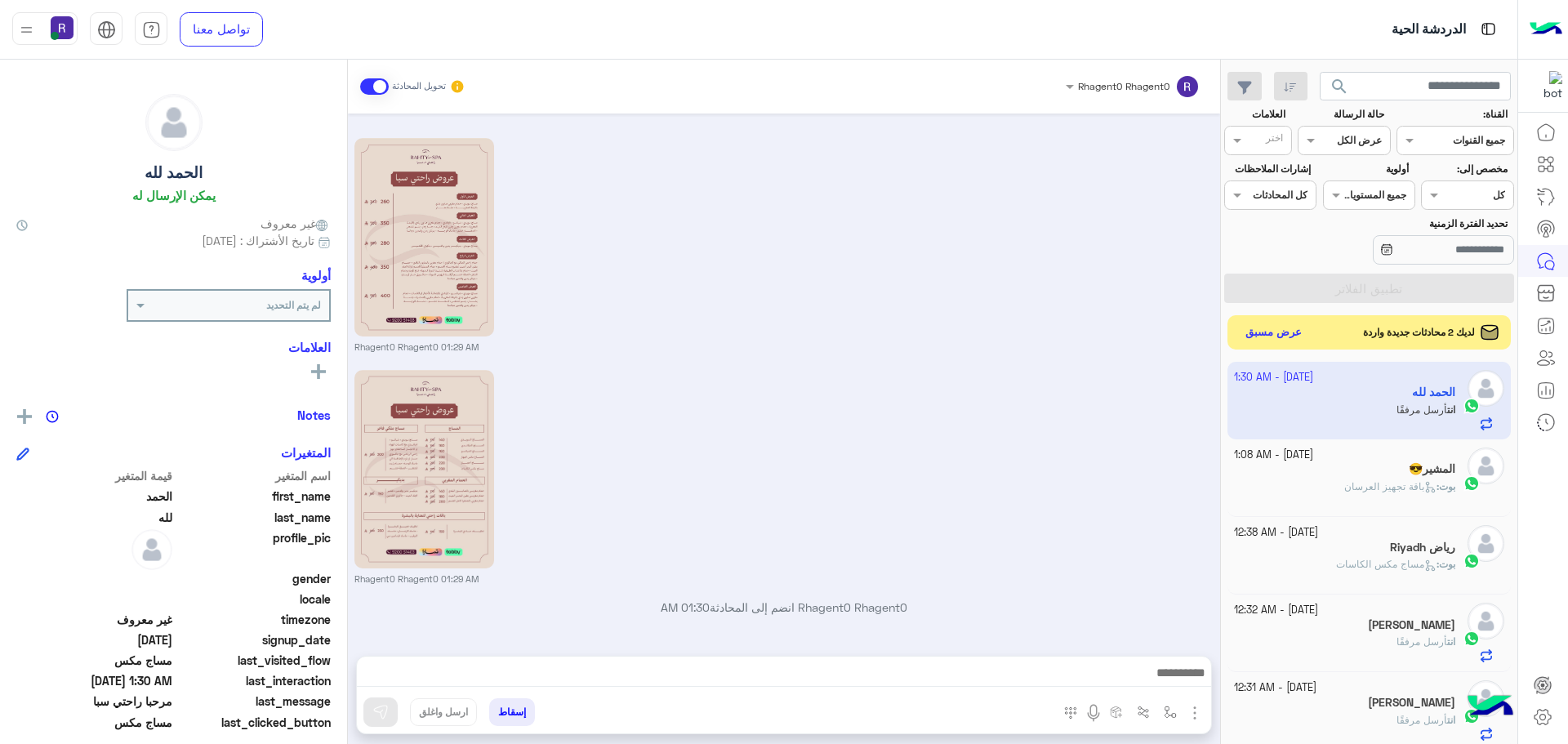
click at [1248, 337] on button "عرض مسبق" at bounding box center [1274, 333] width 68 height 22
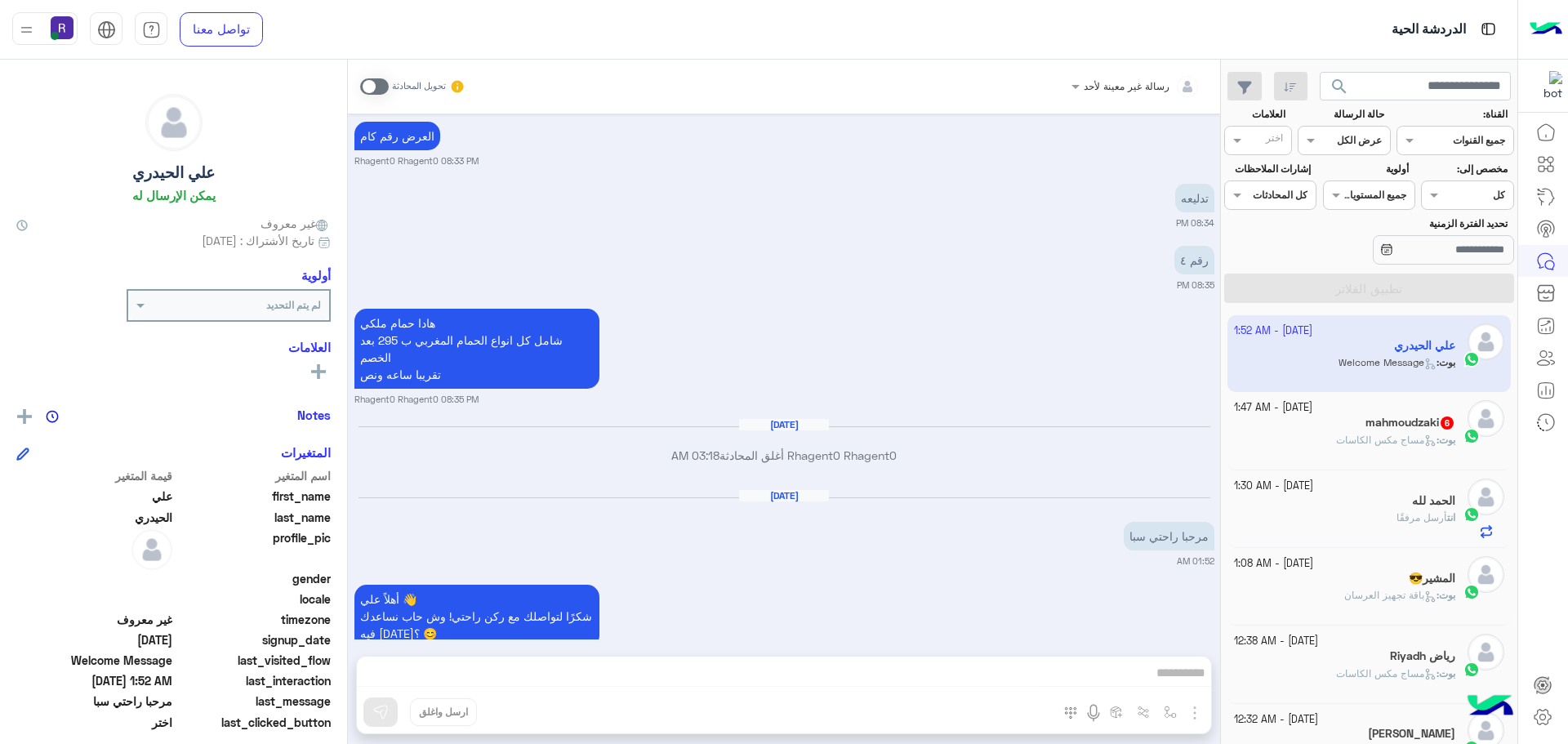
scroll to position [997, 0]
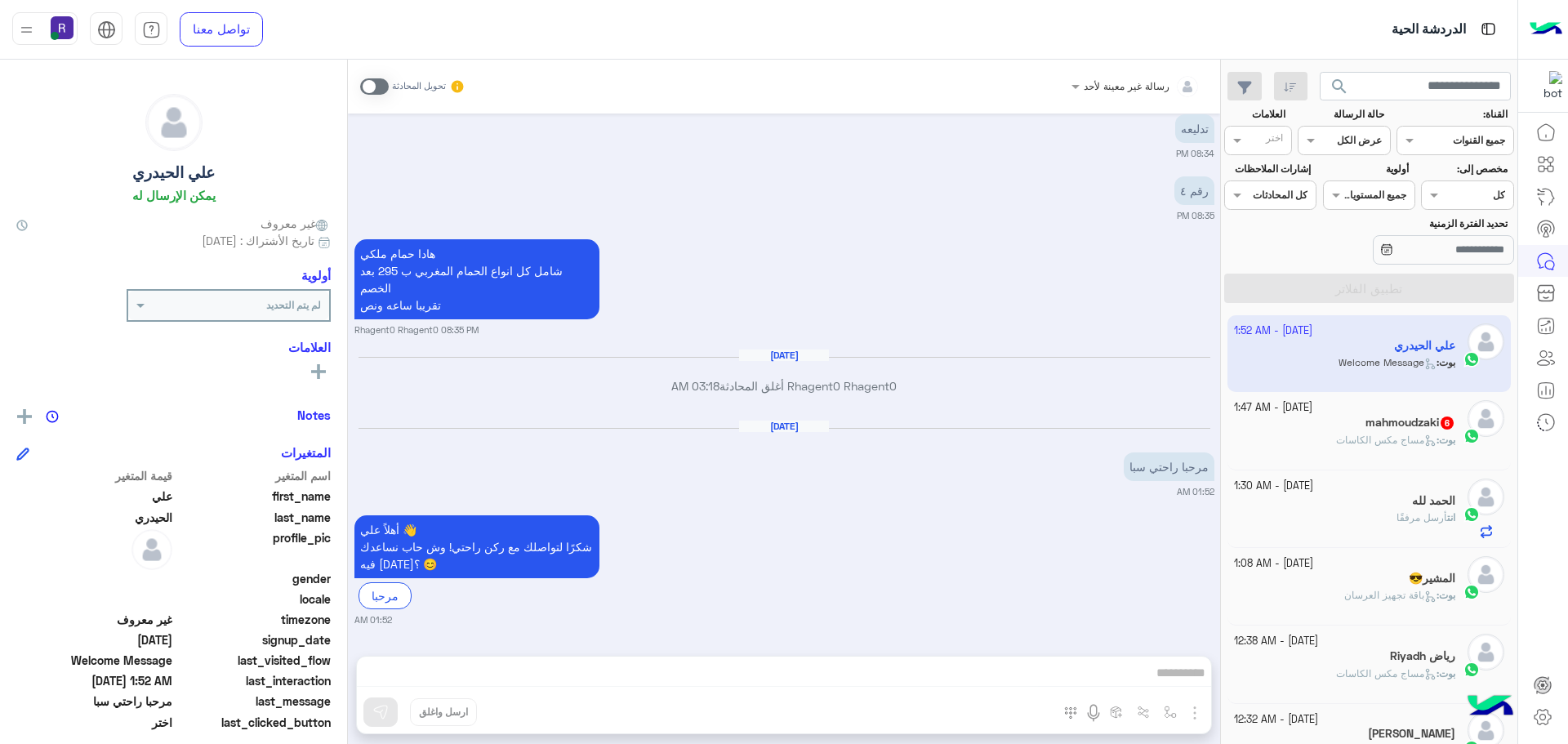
click at [365, 83] on span at bounding box center [374, 86] width 28 height 17
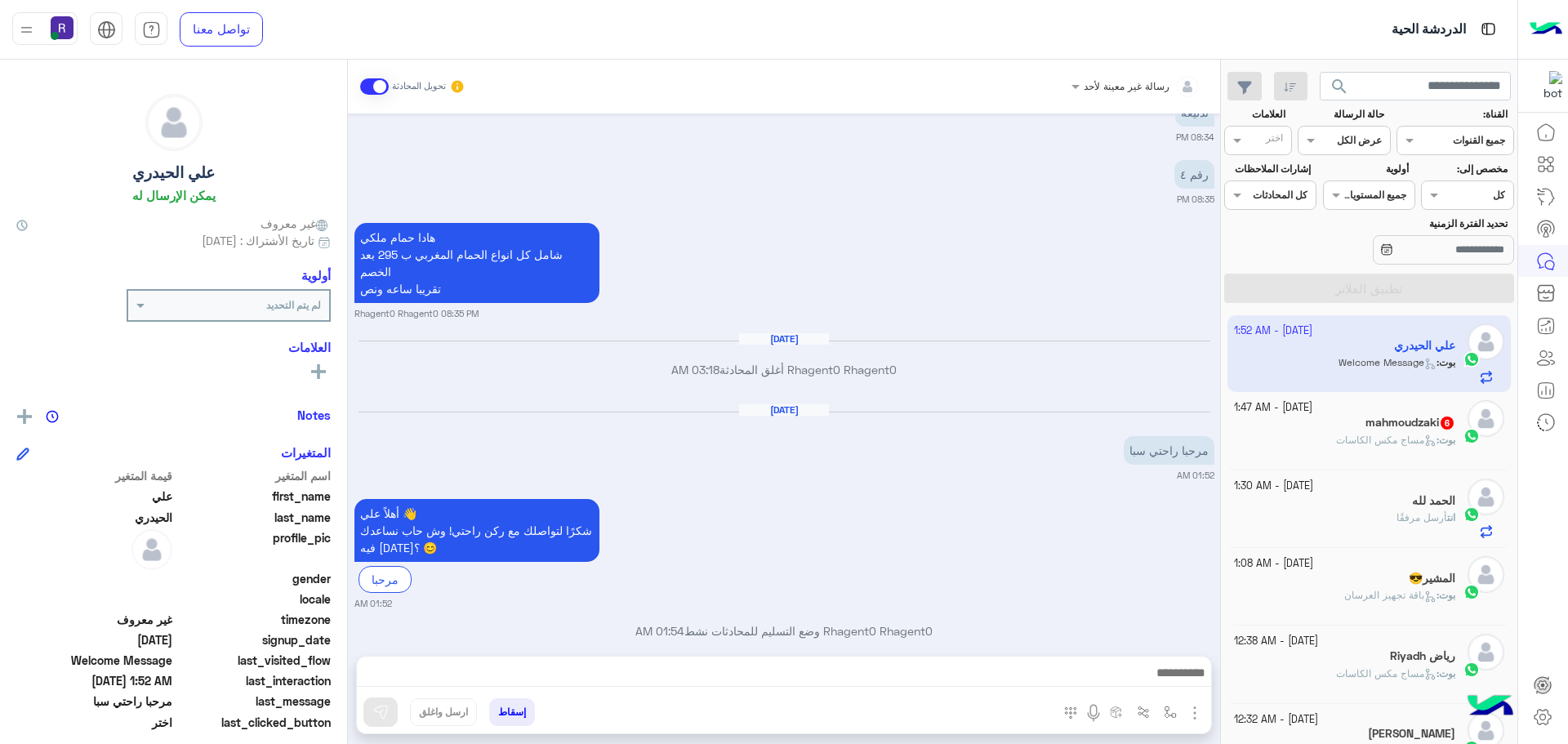
scroll to position [1039, 0]
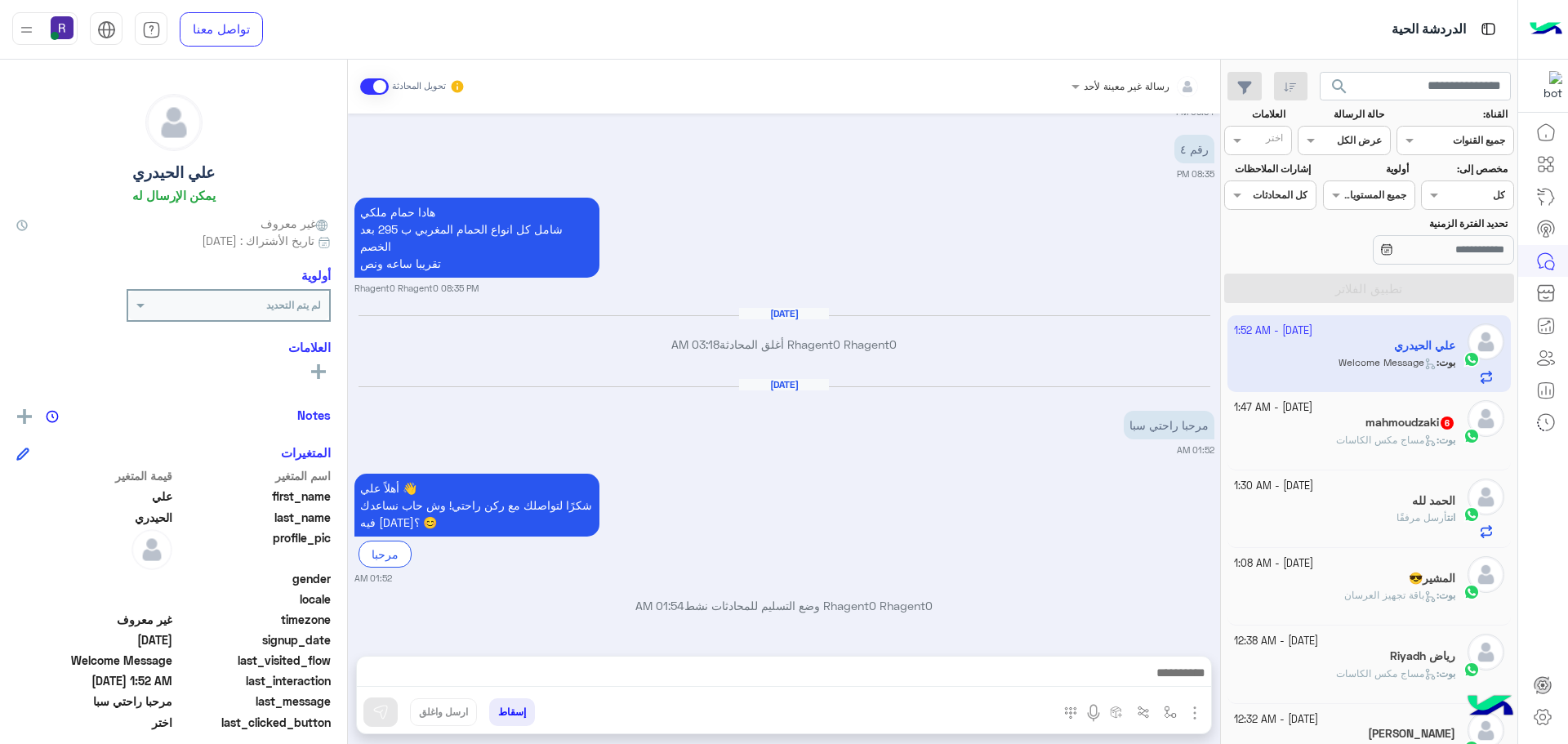
click at [1196, 706] on img "button" at bounding box center [1195, 713] width 20 height 20
click at [1171, 681] on span "الصور" at bounding box center [1163, 677] width 30 height 19
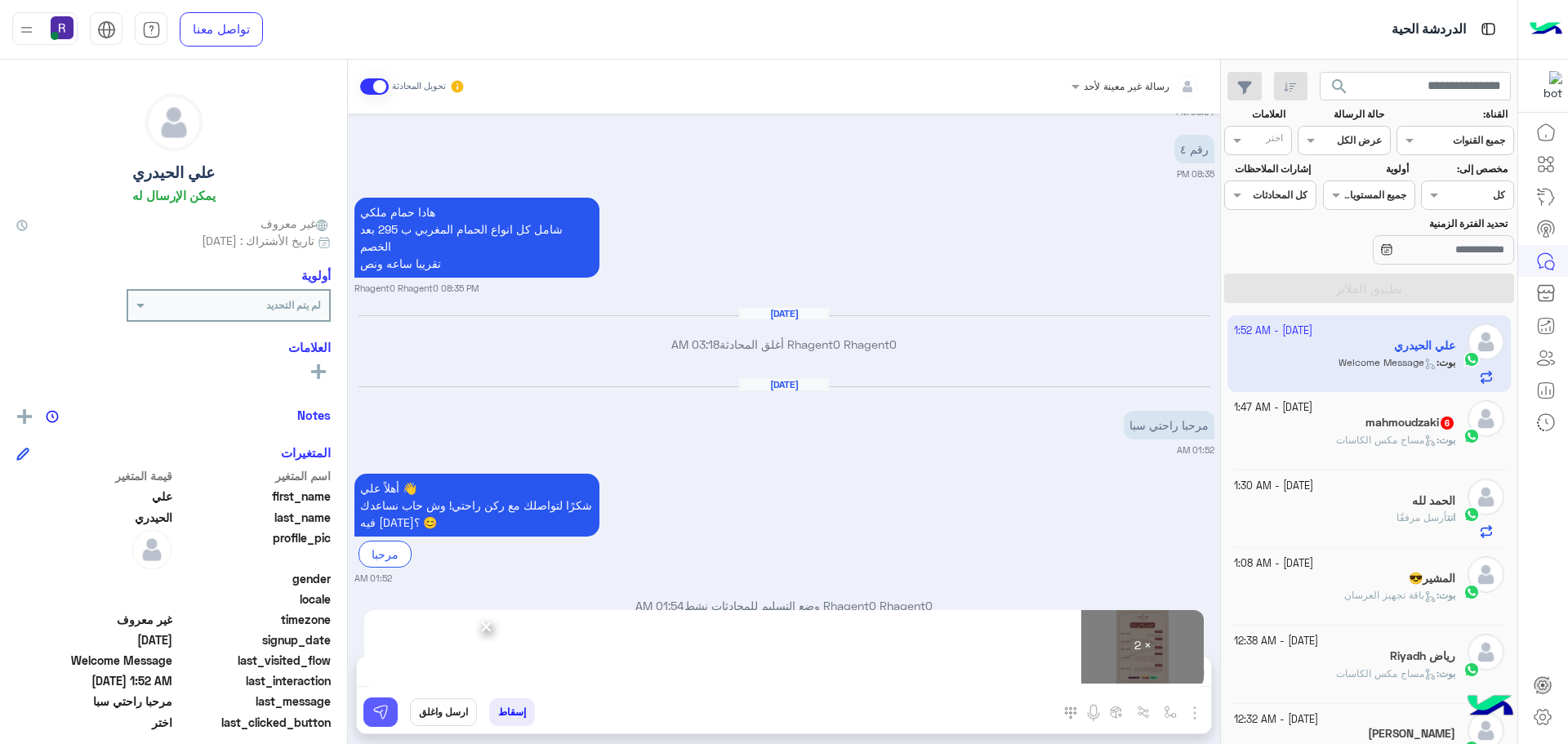
click at [382, 708] on img at bounding box center [381, 712] width 17 height 17
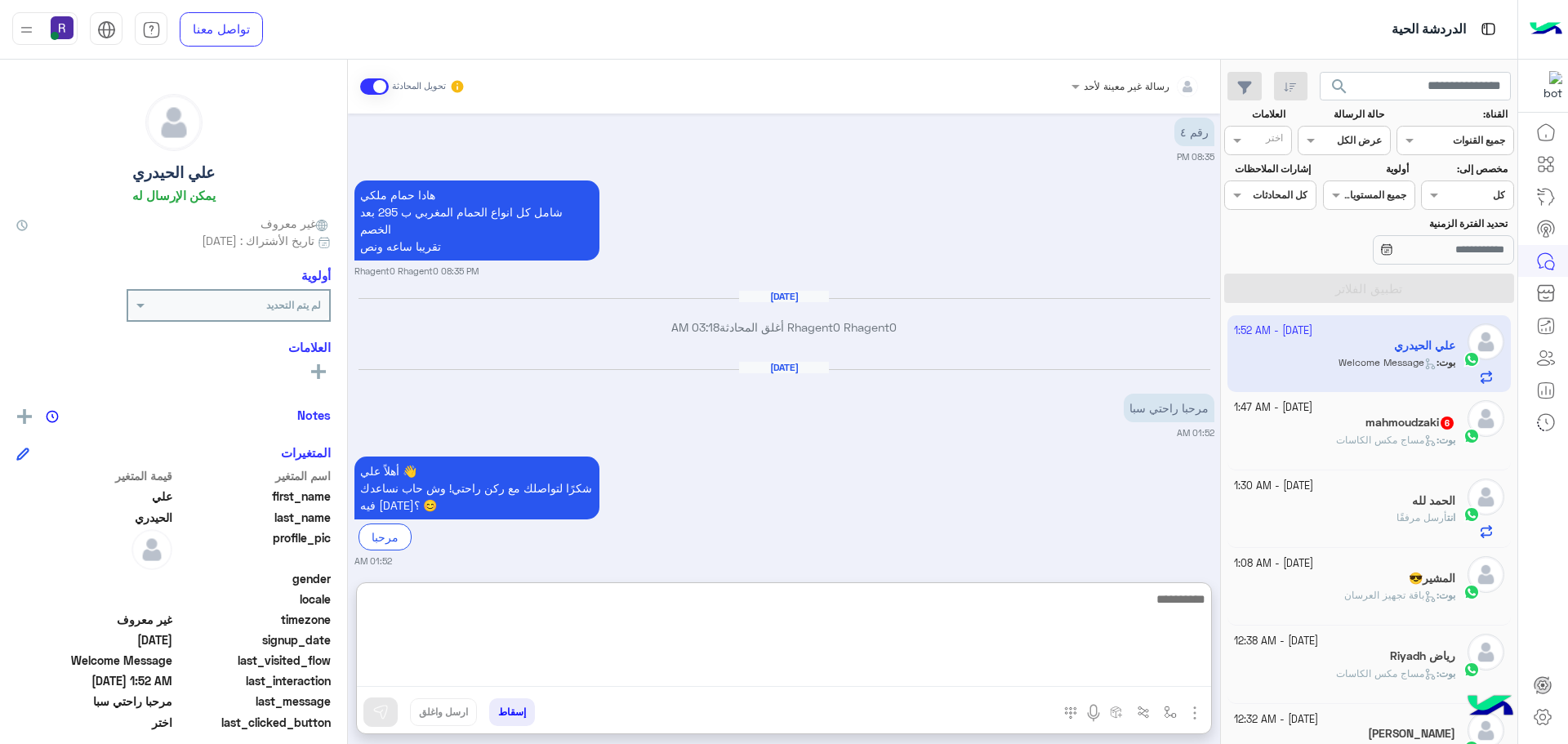
click at [720, 667] on textarea at bounding box center [784, 638] width 855 height 98
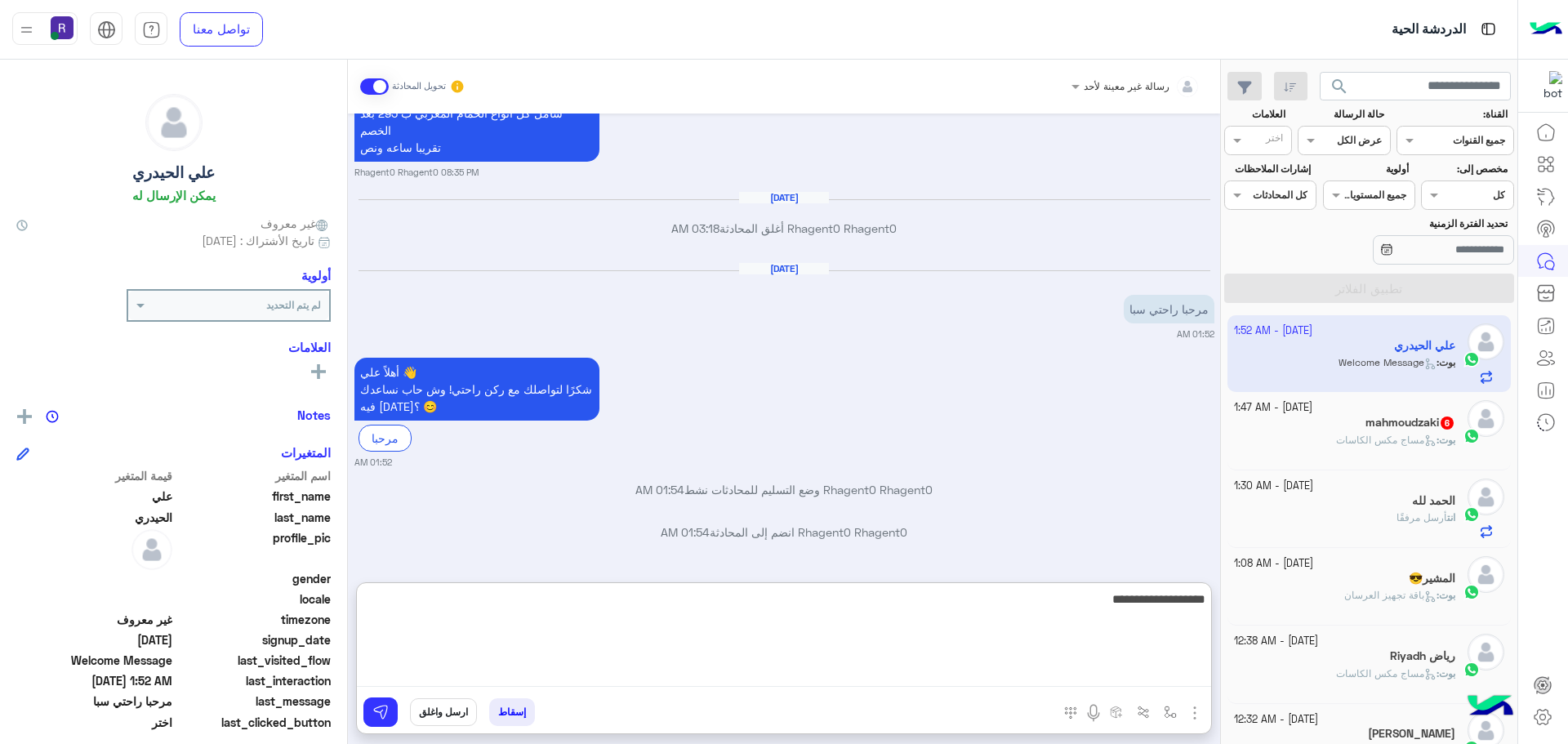
scroll to position [1661, 0]
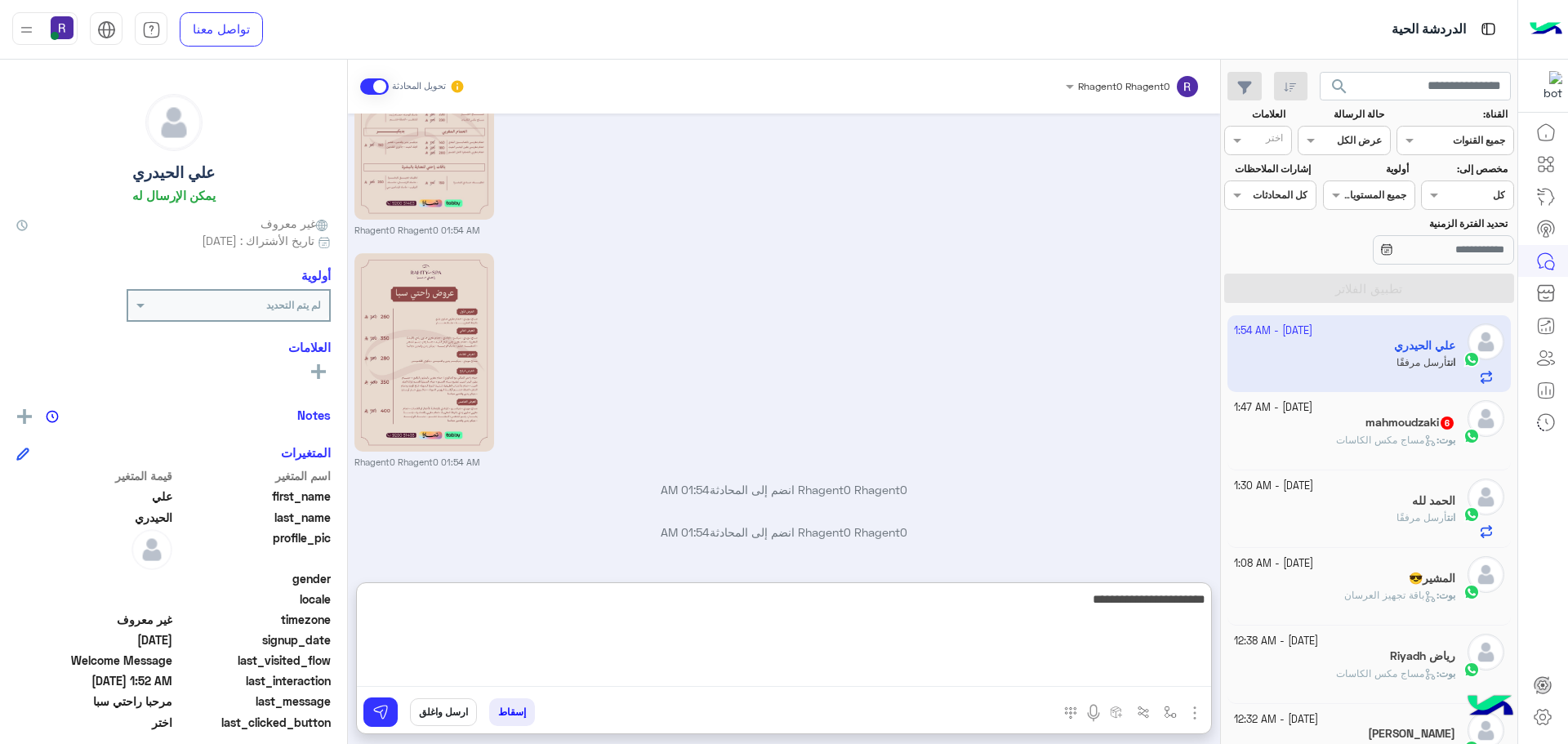
type textarea "**********"
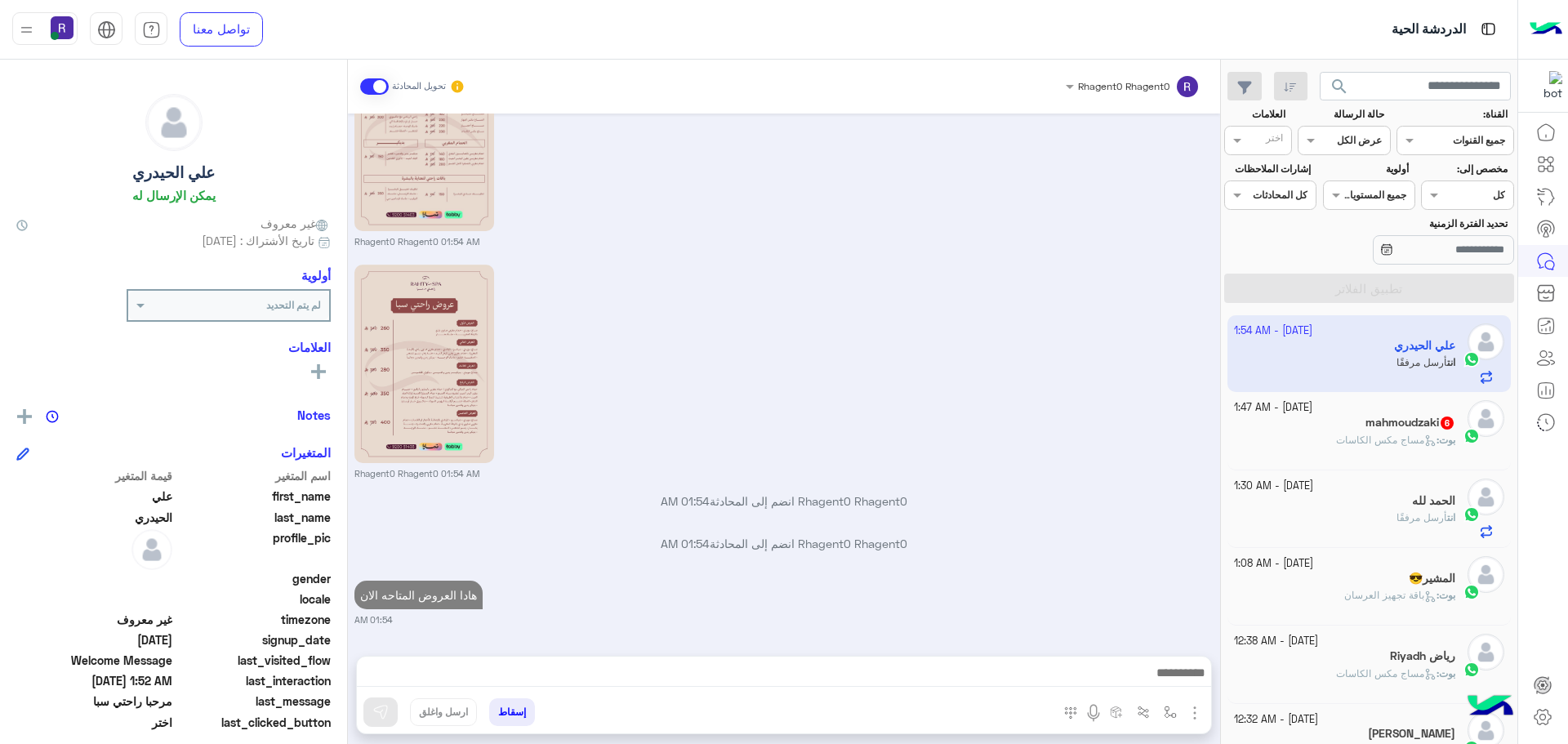
click at [1409, 434] on span "مساج مكس الكاسات" at bounding box center [1386, 439] width 101 height 13
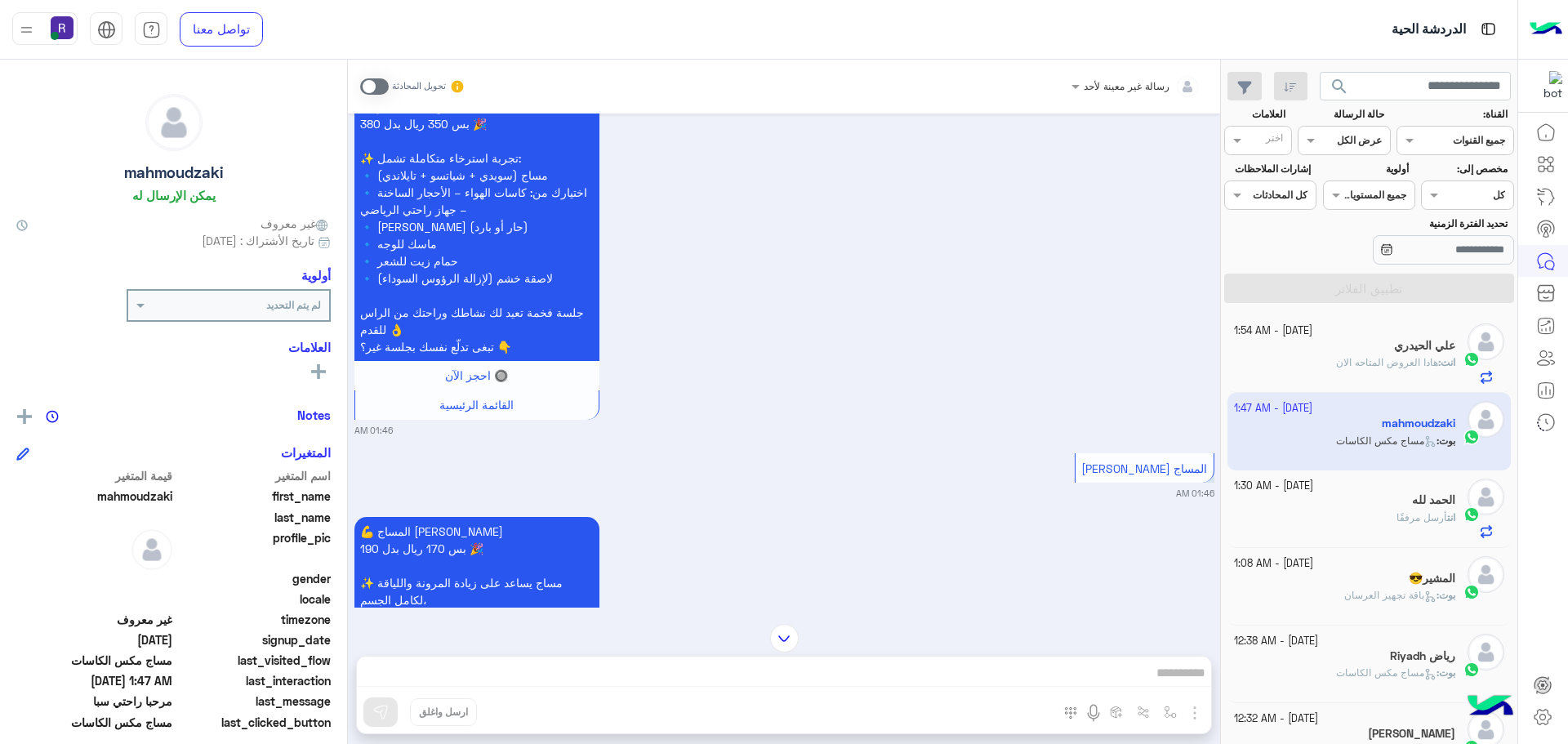
scroll to position [1356, 0]
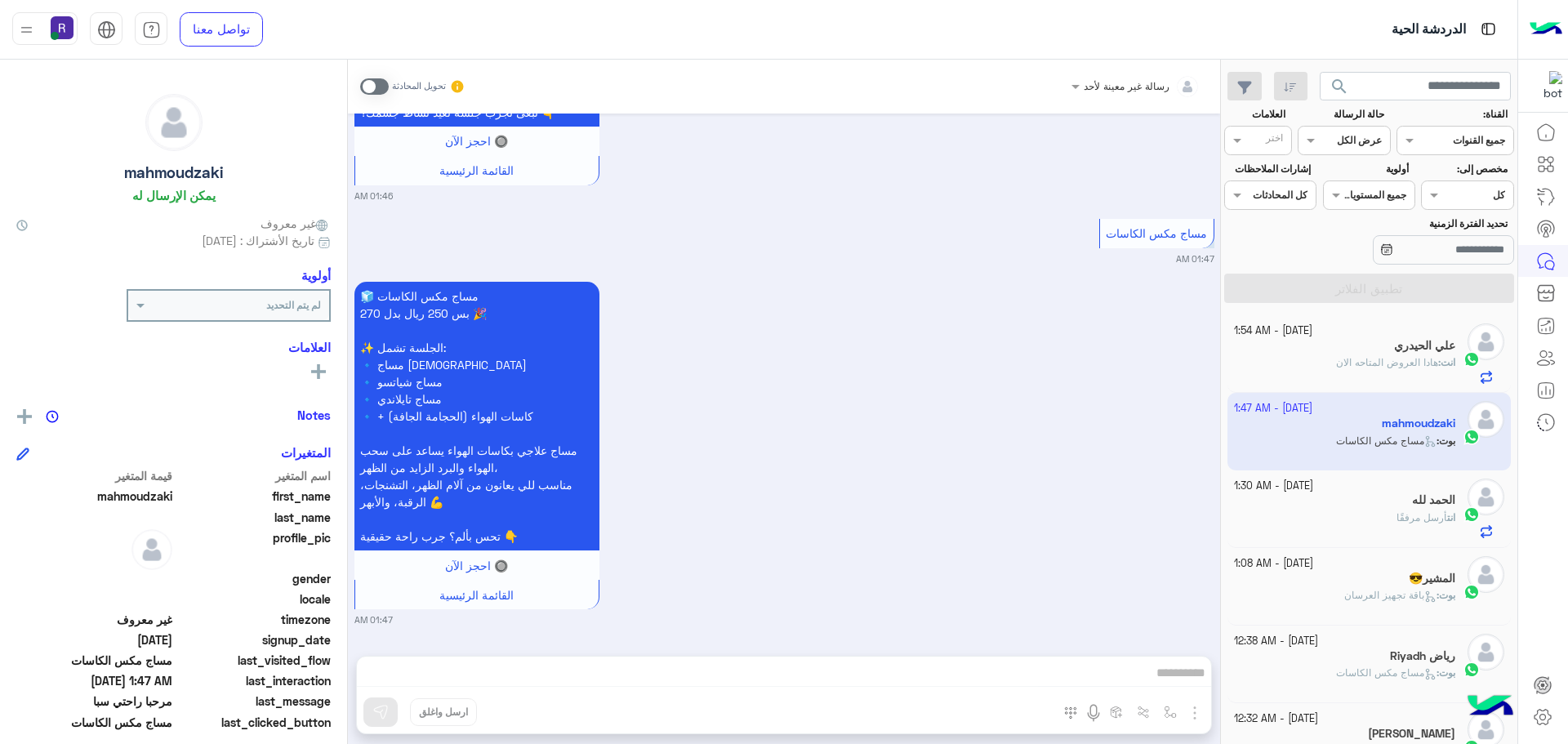
click at [366, 88] on span at bounding box center [374, 86] width 28 height 17
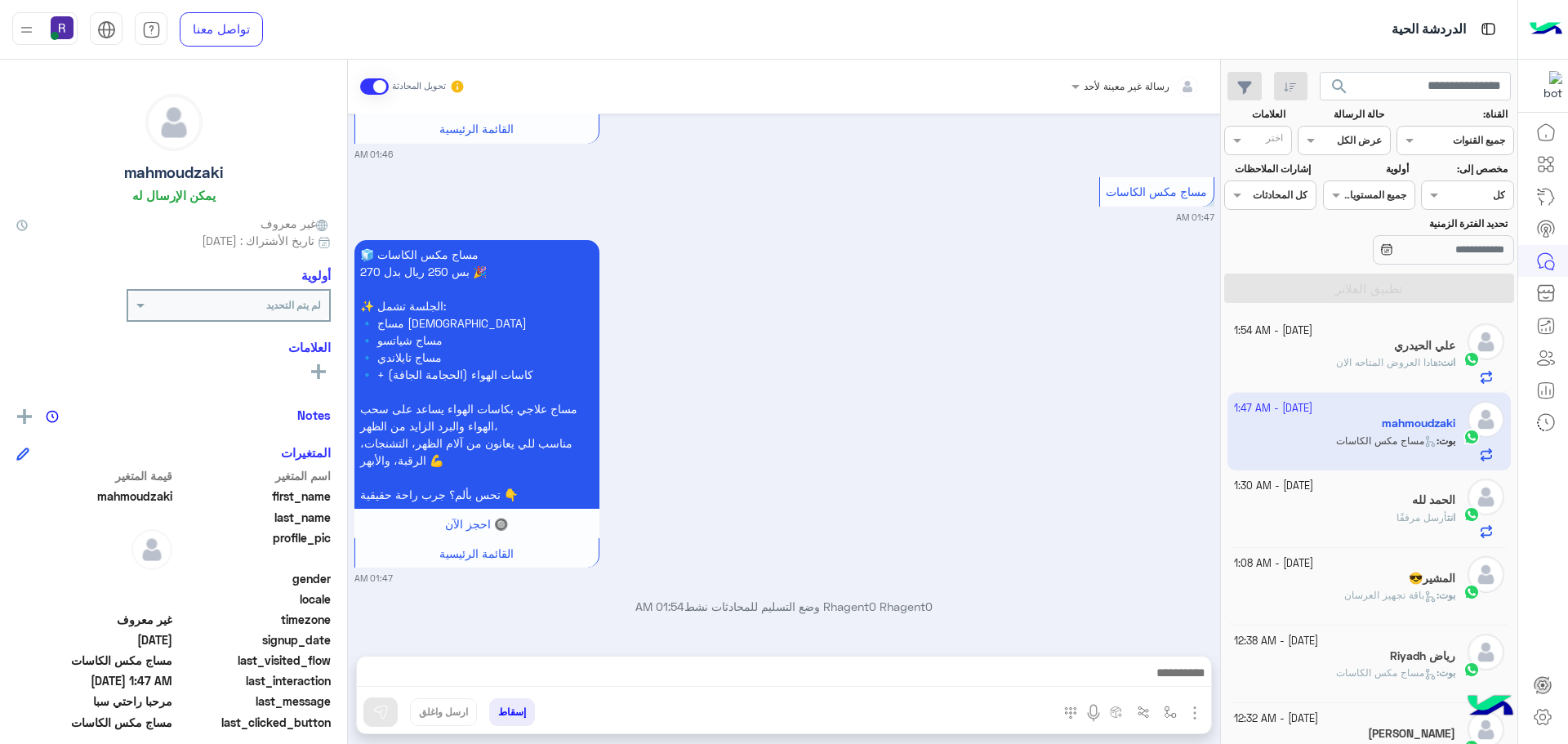
click at [1195, 718] on img "button" at bounding box center [1195, 713] width 20 height 20
click at [1167, 681] on span "الصور" at bounding box center [1163, 677] width 30 height 19
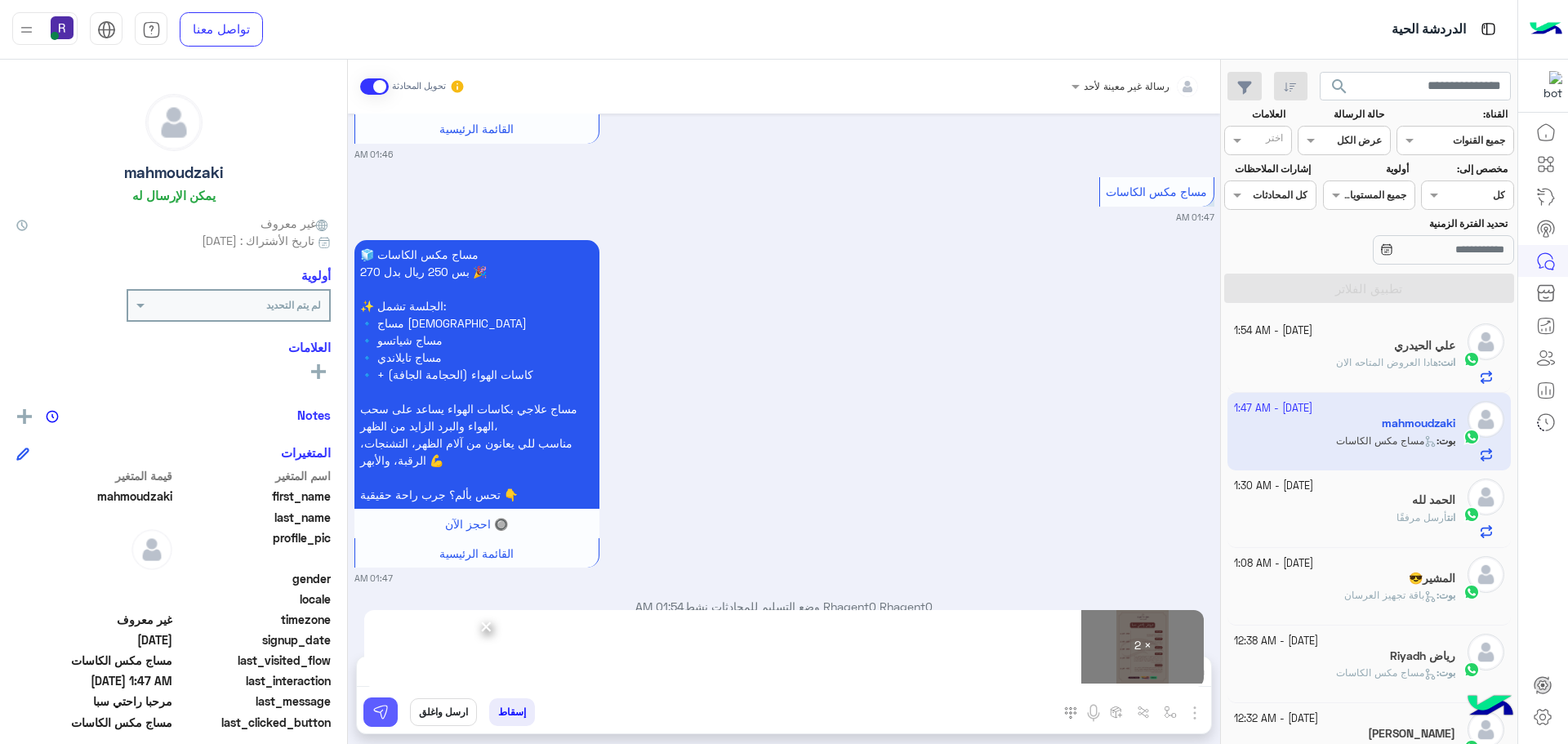
click at [379, 717] on img at bounding box center [381, 712] width 17 height 17
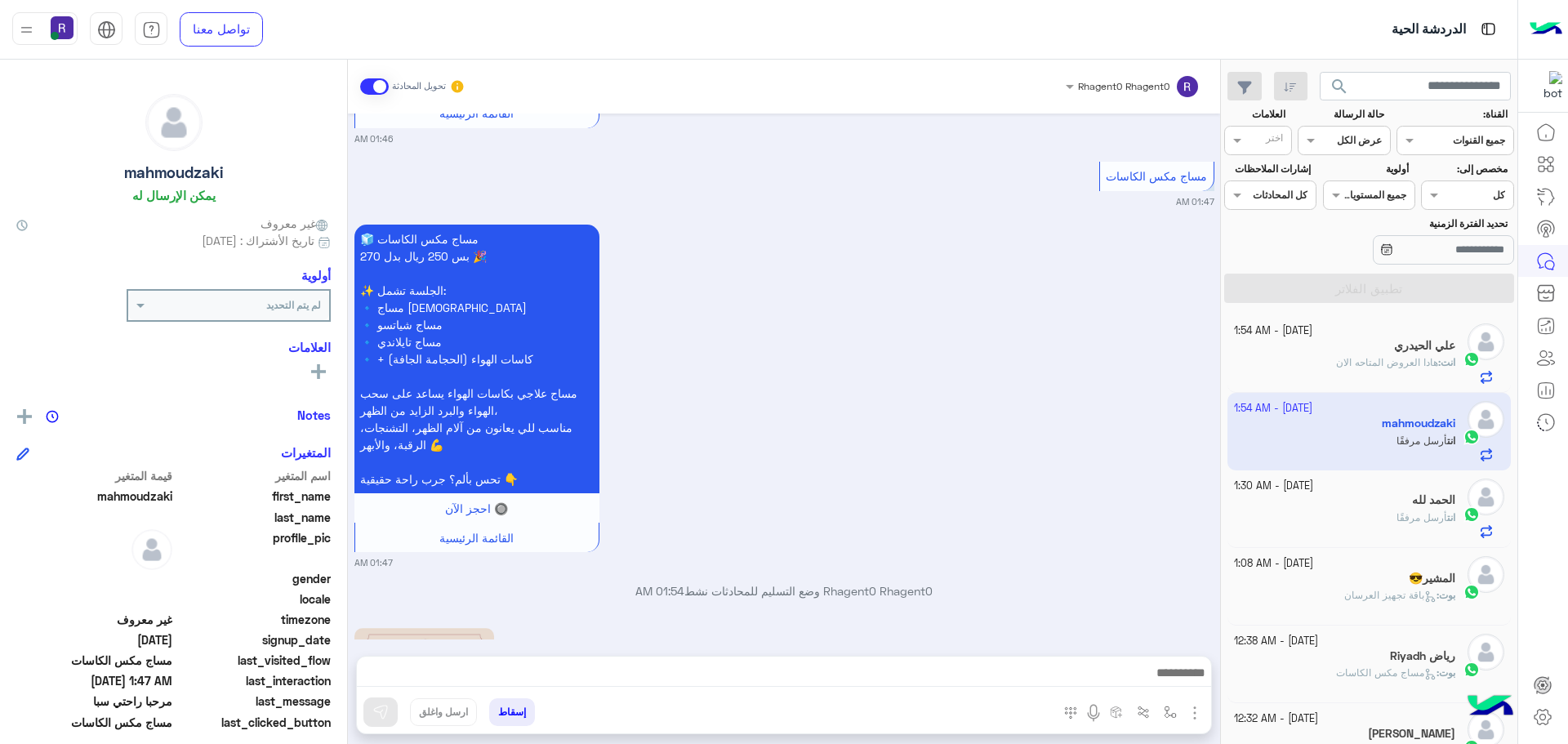
scroll to position [1946, 0]
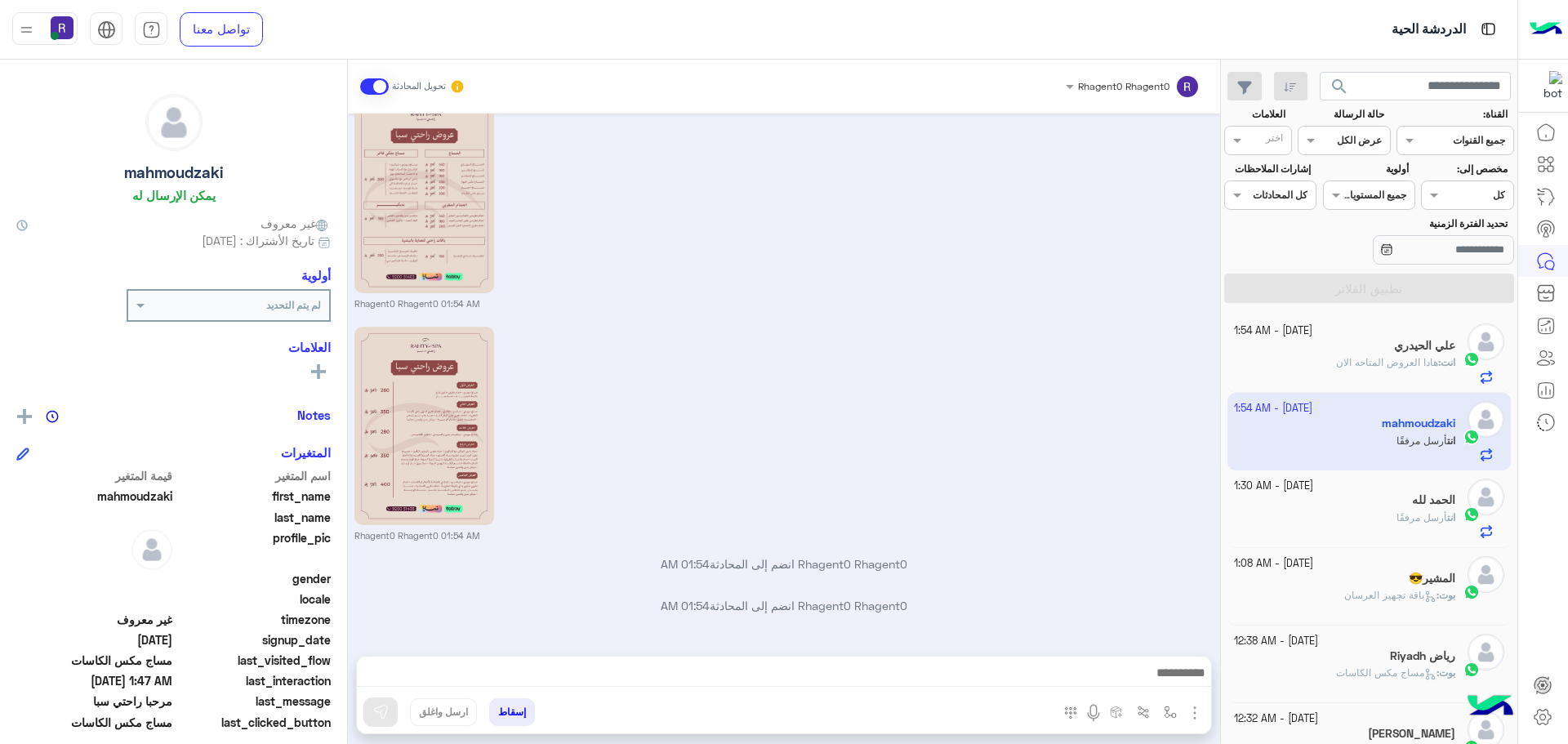
click at [971, 273] on div "Rhagent0 Rhagent0 01:54 AM" at bounding box center [784, 200] width 860 height 219
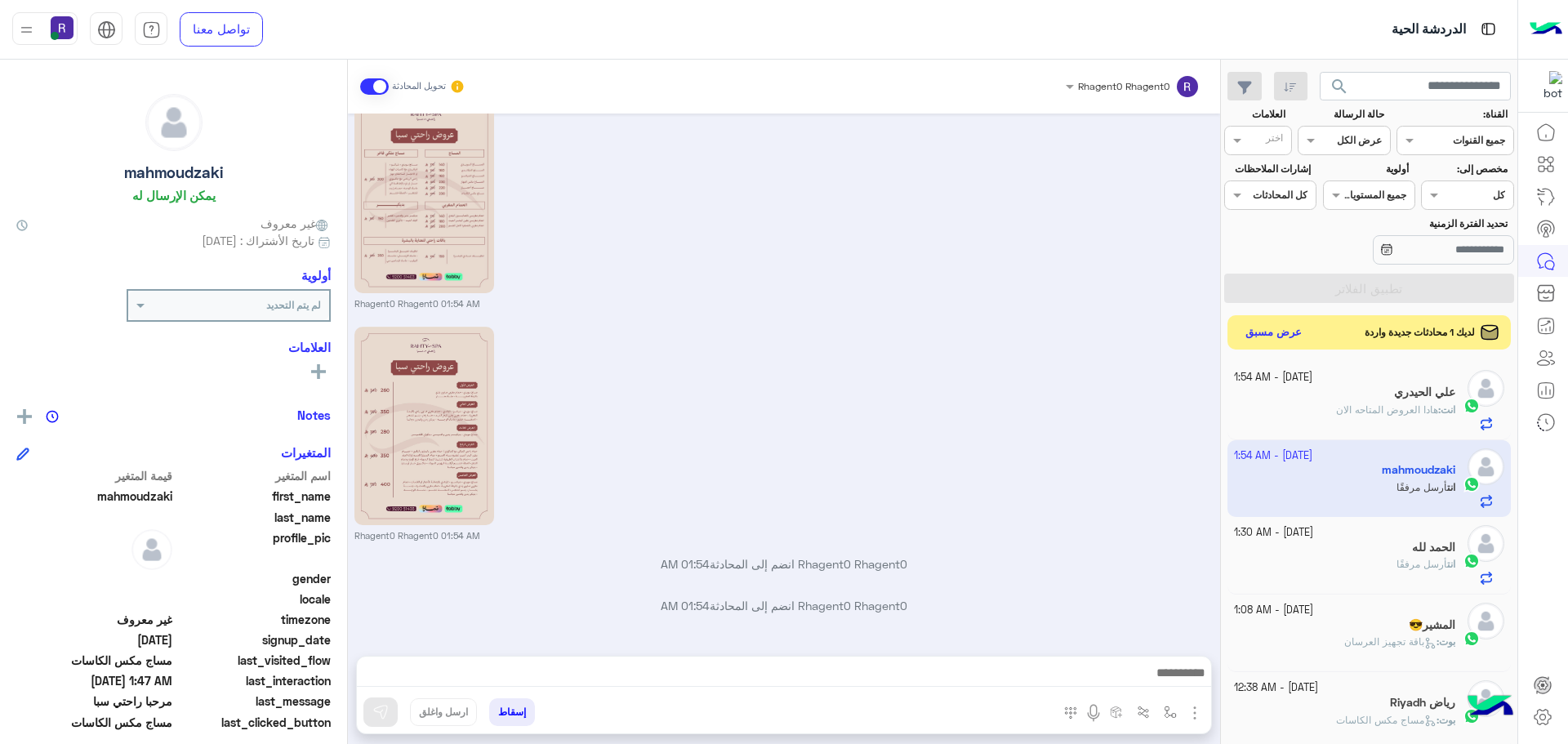
click at [1298, 333] on button "عرض مسبق" at bounding box center [1274, 333] width 68 height 22
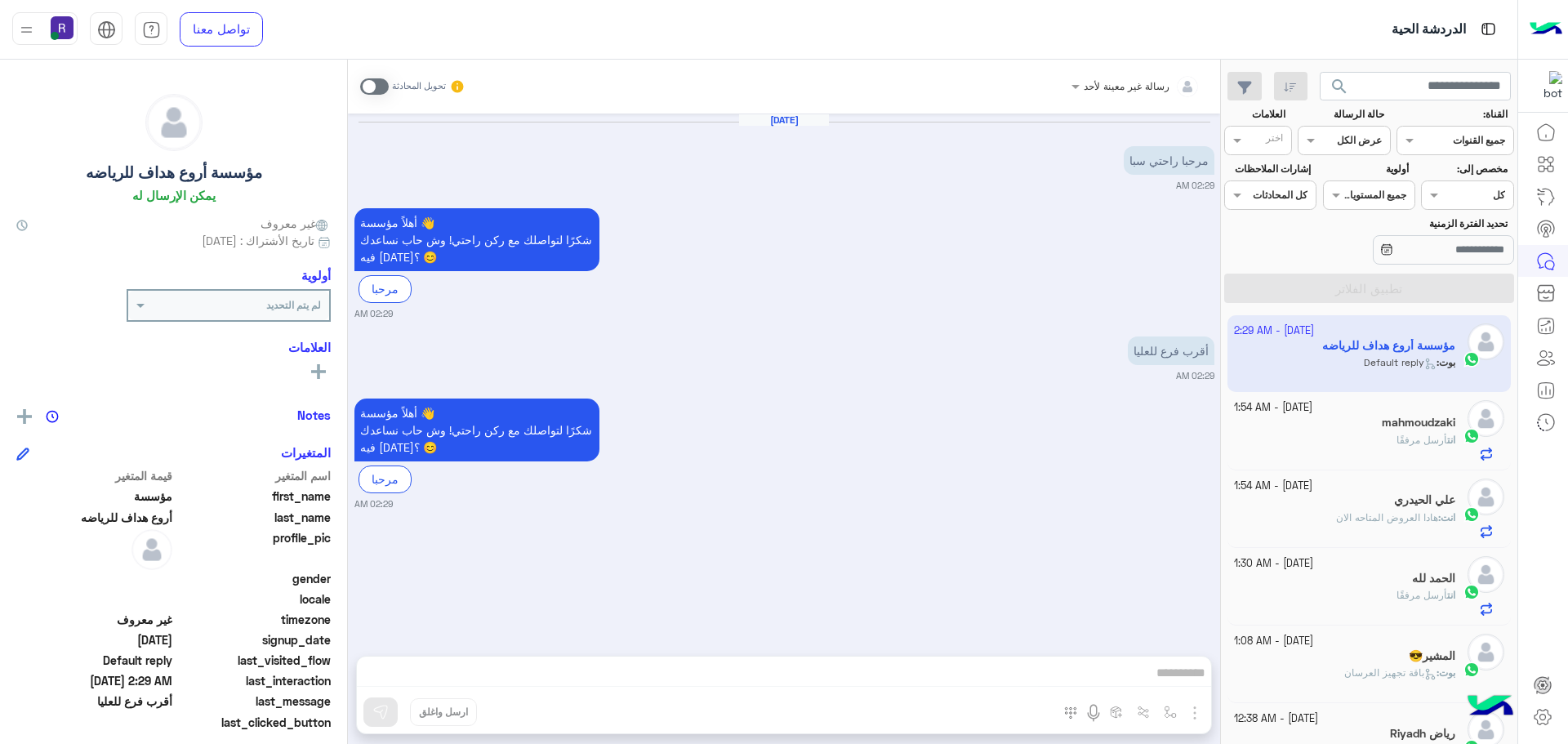
click at [380, 94] on span at bounding box center [374, 86] width 28 height 17
click at [1200, 709] on img "button" at bounding box center [1195, 713] width 20 height 20
click at [1181, 669] on button "الصور" at bounding box center [1170, 676] width 69 height 32
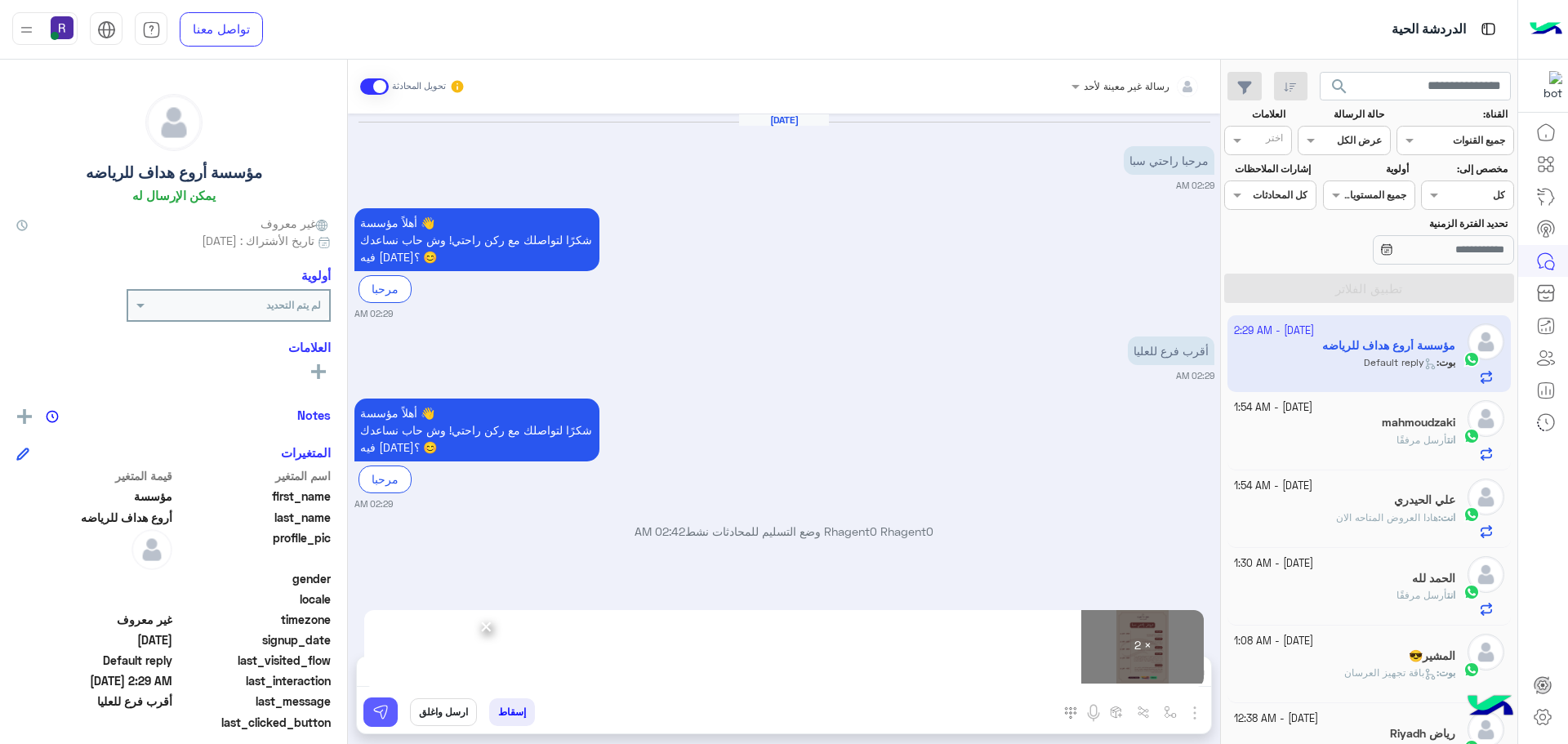
click at [383, 710] on img at bounding box center [381, 712] width 17 height 17
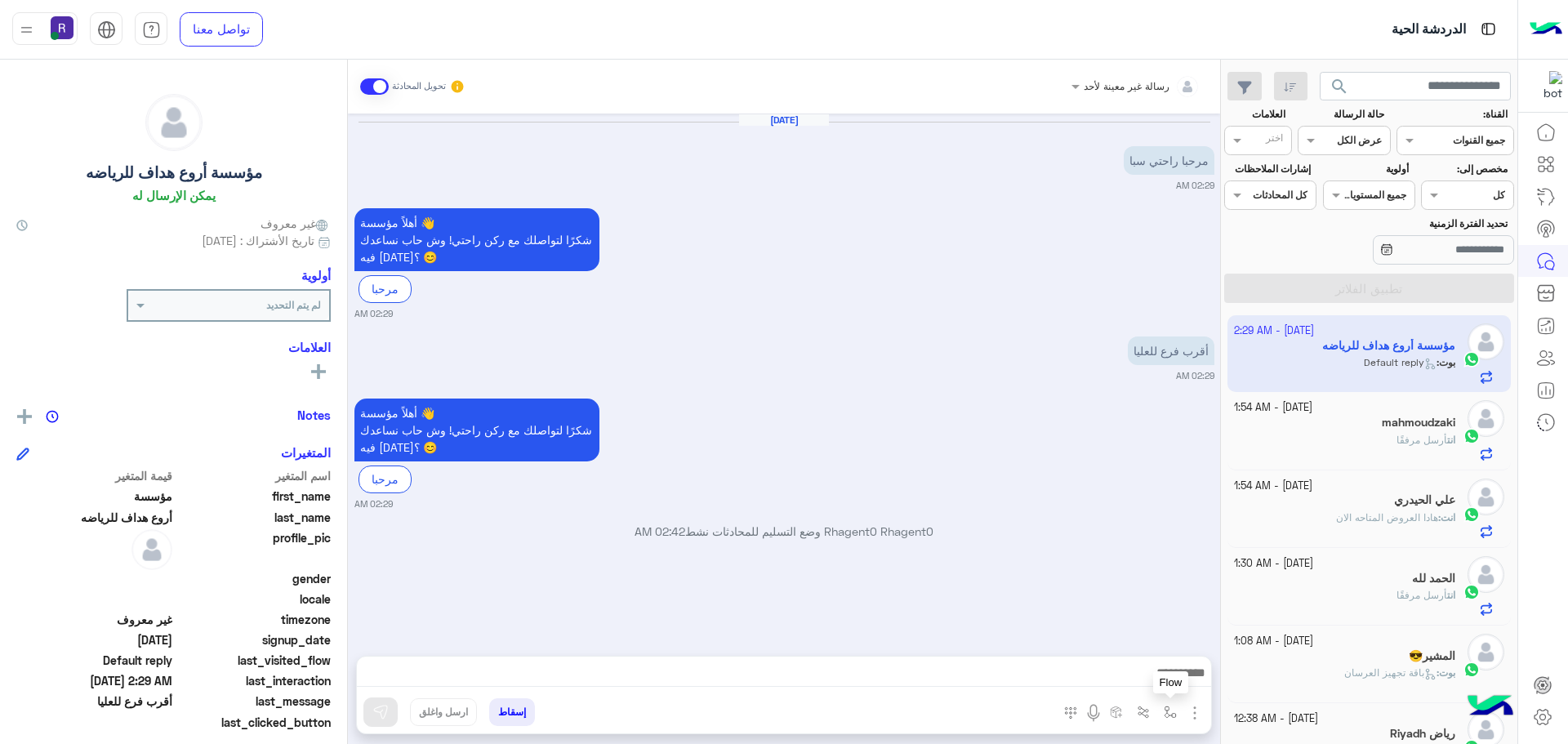
click at [1175, 708] on img "button" at bounding box center [1170, 711] width 13 height 13
click at [1146, 677] on input "text" at bounding box center [1134, 673] width 83 height 15
type input "*****"
click at [1161, 643] on span "الجنادرية" at bounding box center [1153, 646] width 45 height 15
type textarea "*********"
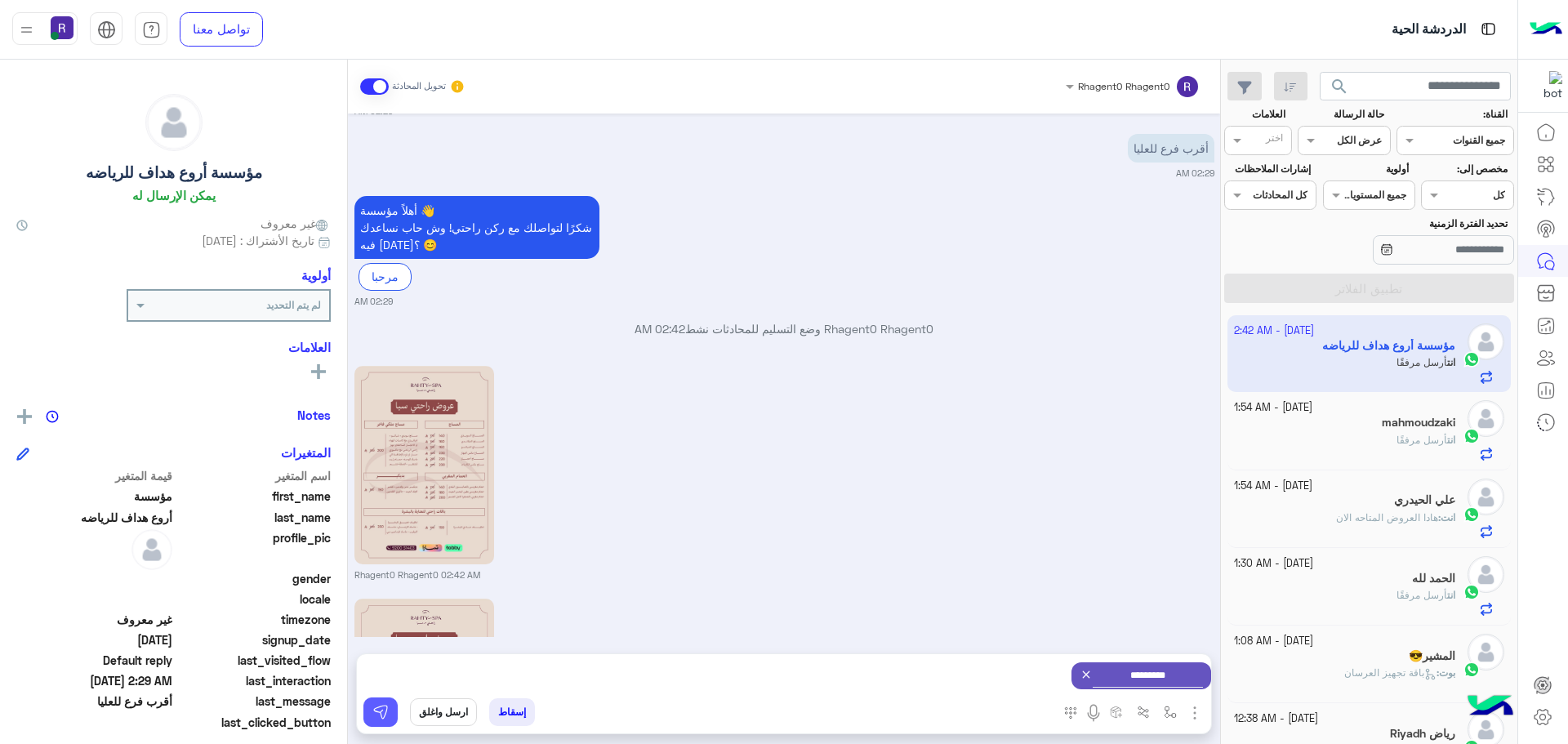
click at [386, 704] on img at bounding box center [381, 712] width 17 height 17
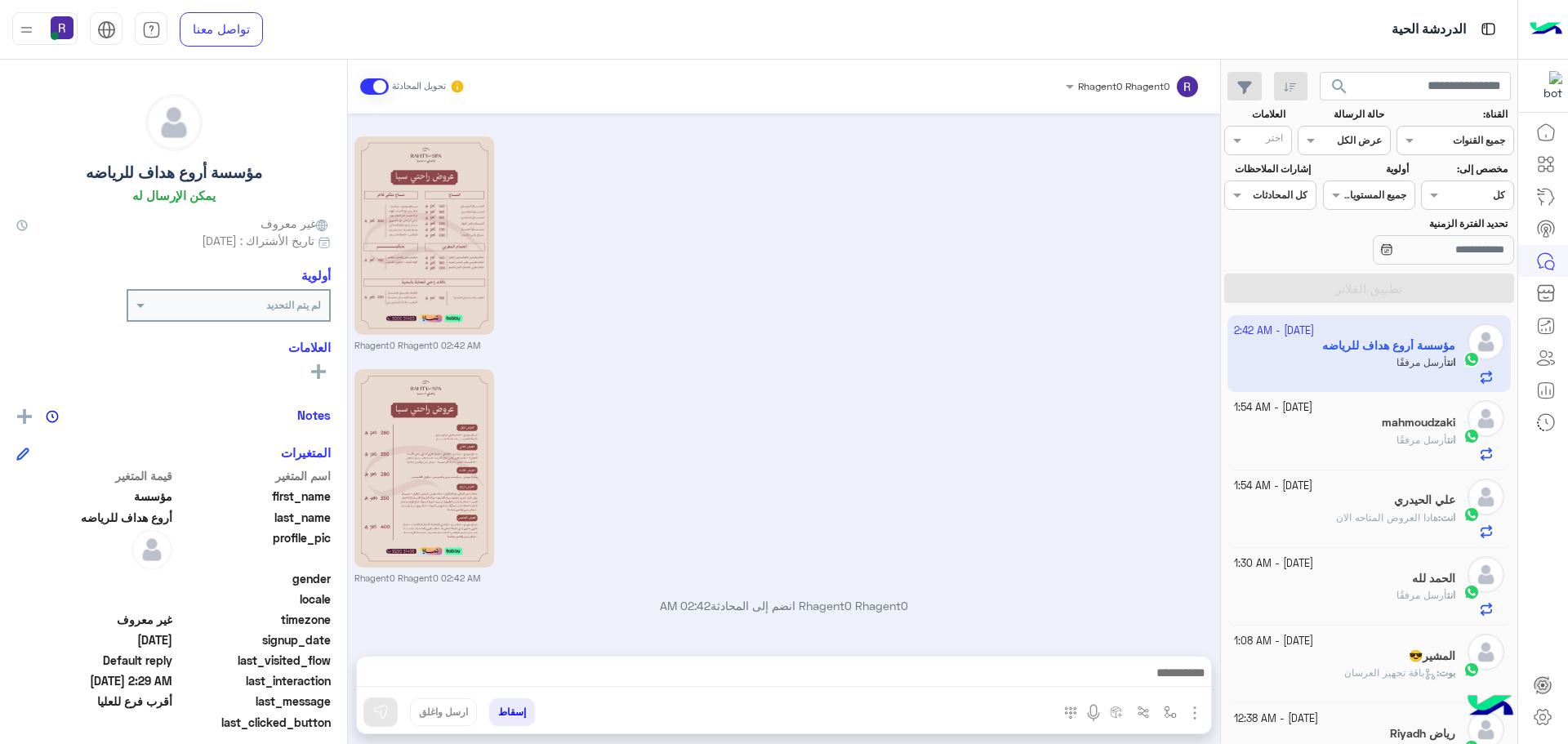
scroll to position [587, 0]
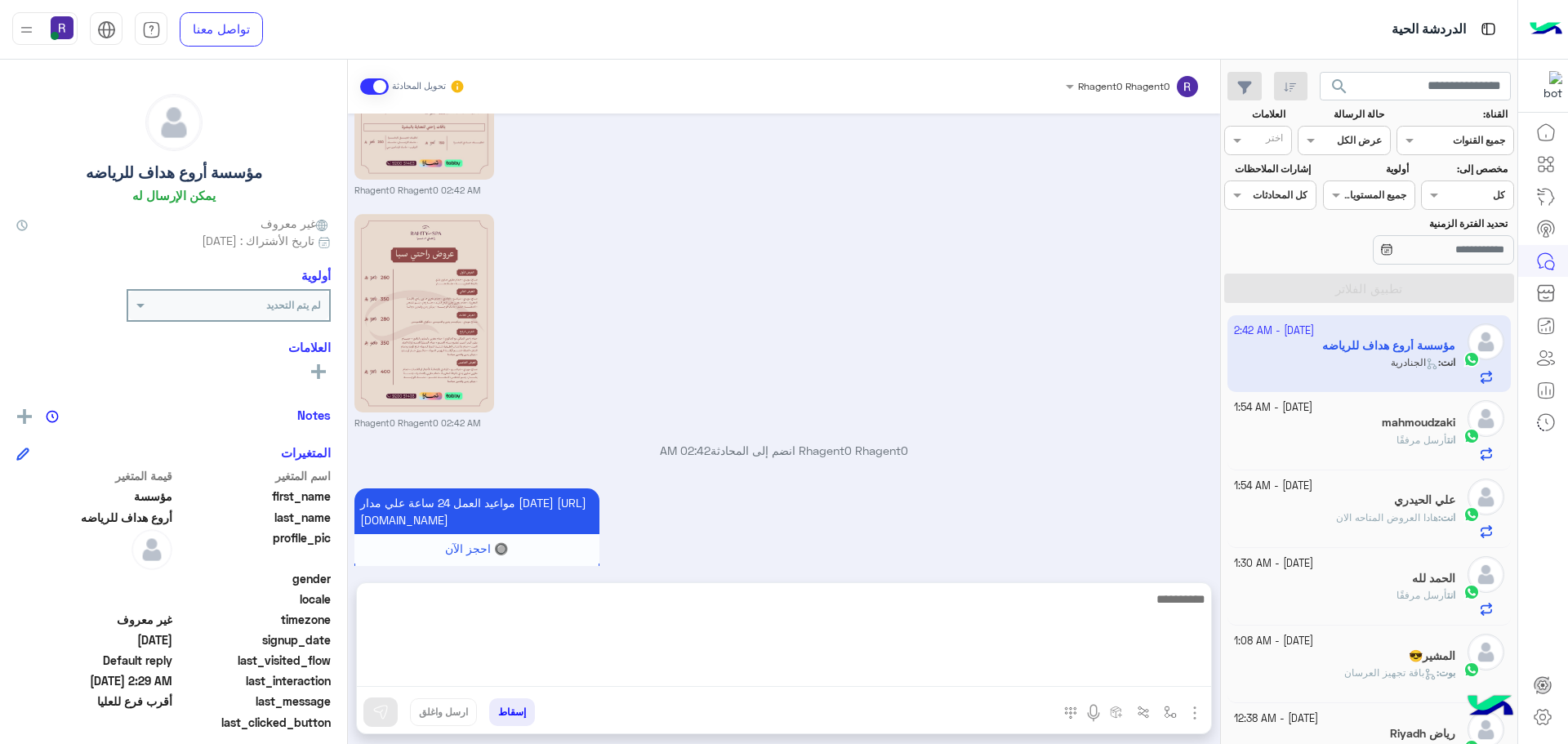
click at [841, 673] on textarea at bounding box center [784, 638] width 855 height 98
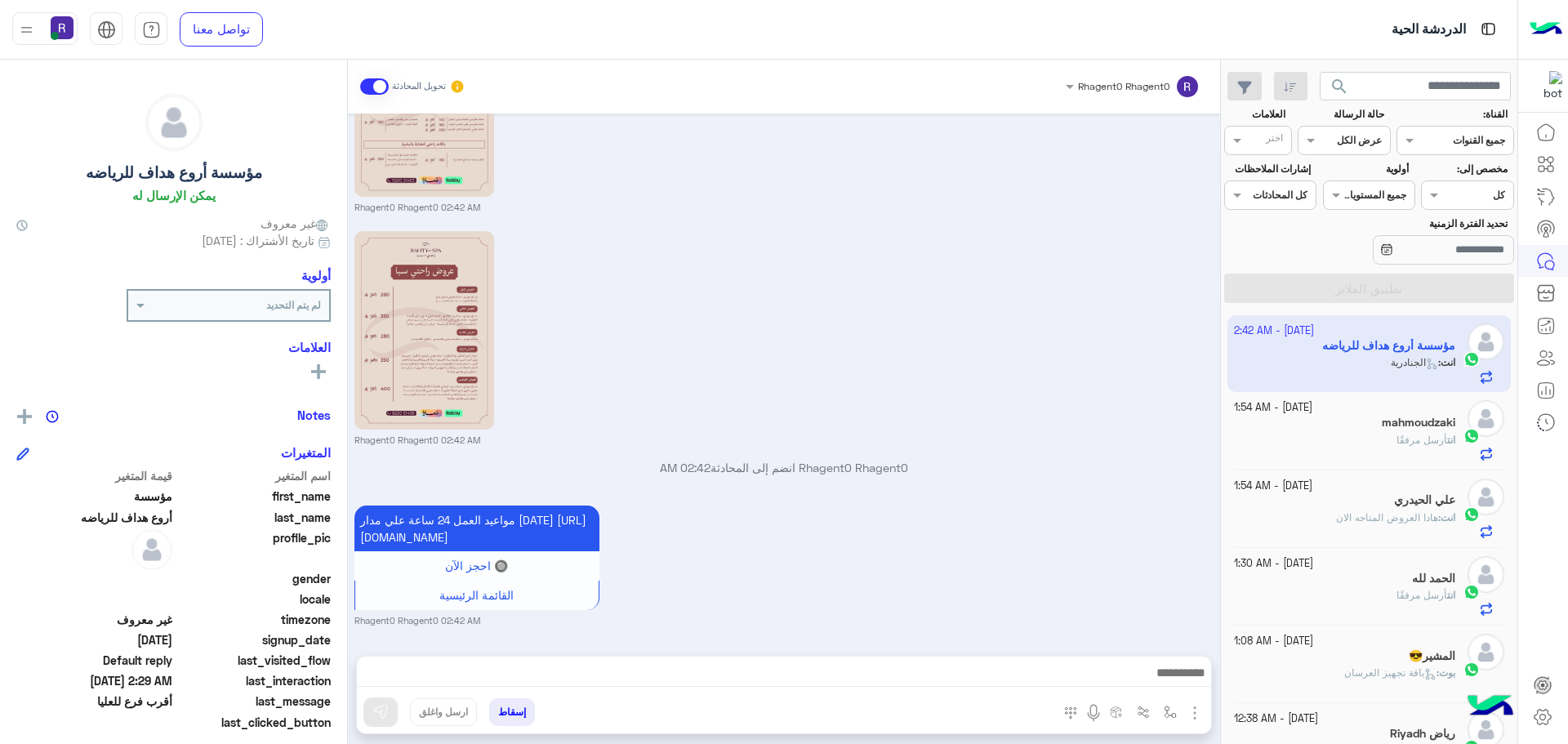
click at [745, 287] on div "Rhagent0 Rhagent0 02:42 AM" at bounding box center [784, 336] width 860 height 219
